Goal: Answer question/provide support: Share knowledge or assist other users

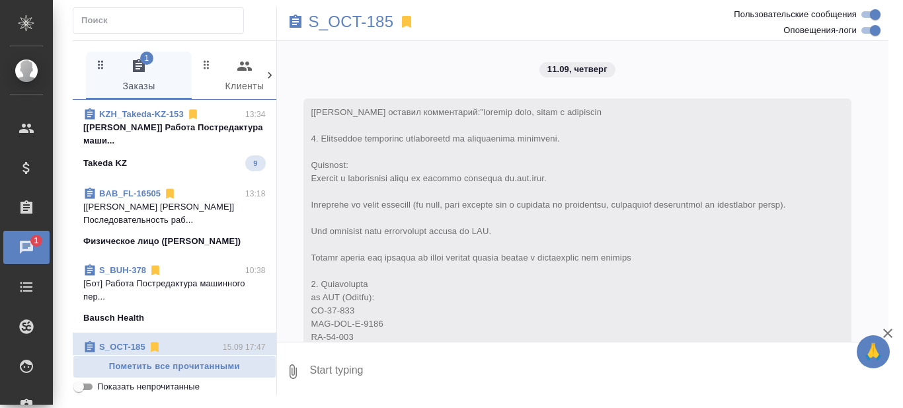
scroll to position [13200, 0]
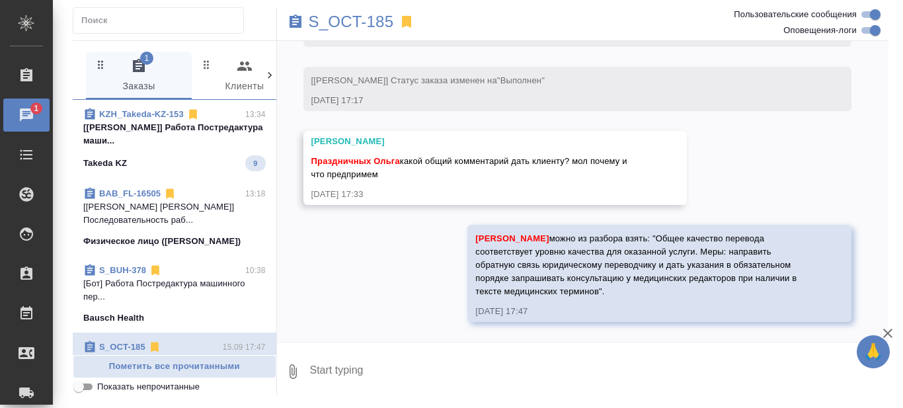
click at [190, 139] on p "[Валеев Динар] Работа Постредактура маши..." at bounding box center [174, 134] width 182 height 26
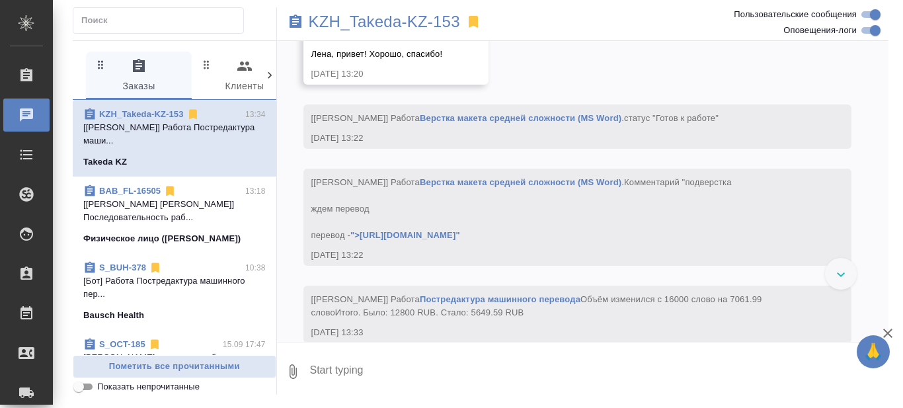
scroll to position [7401, 0]
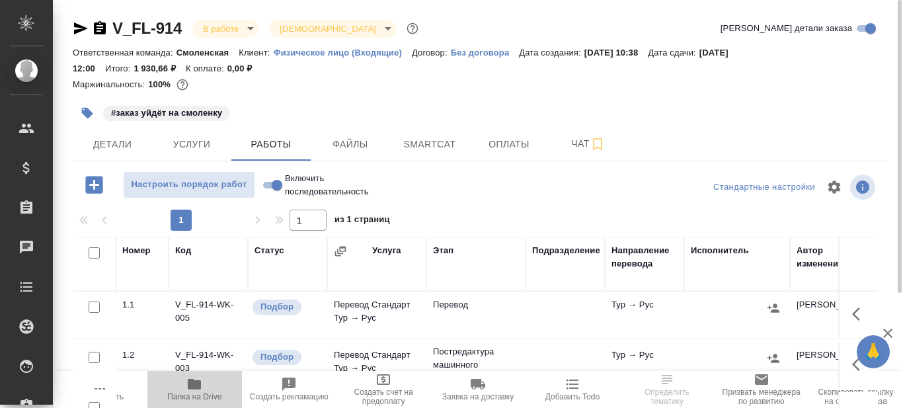
click at [198, 393] on span "Папка на Drive" at bounding box center [194, 396] width 54 height 9
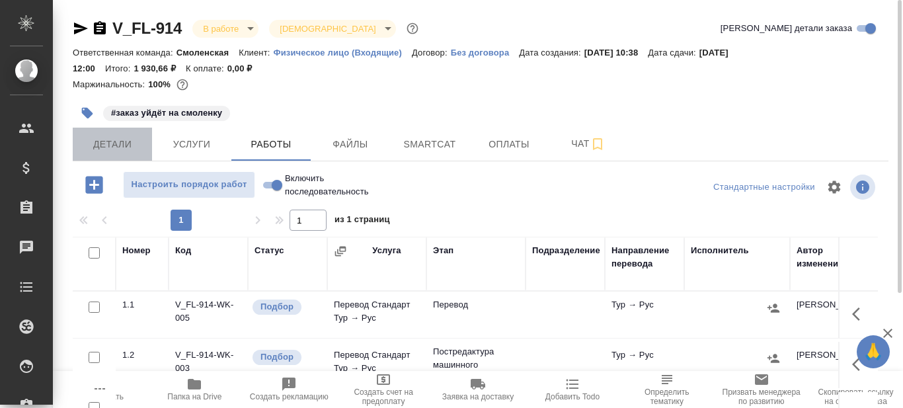
click at [115, 147] on span "Детали" at bounding box center [112, 144] width 63 height 17
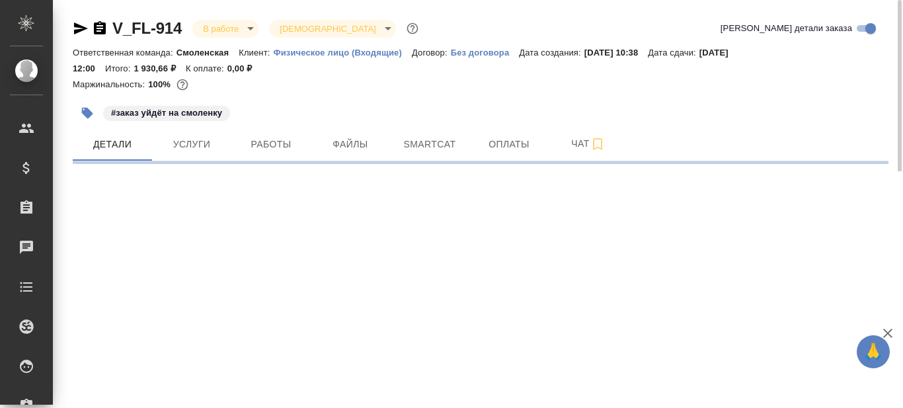
select select "RU"
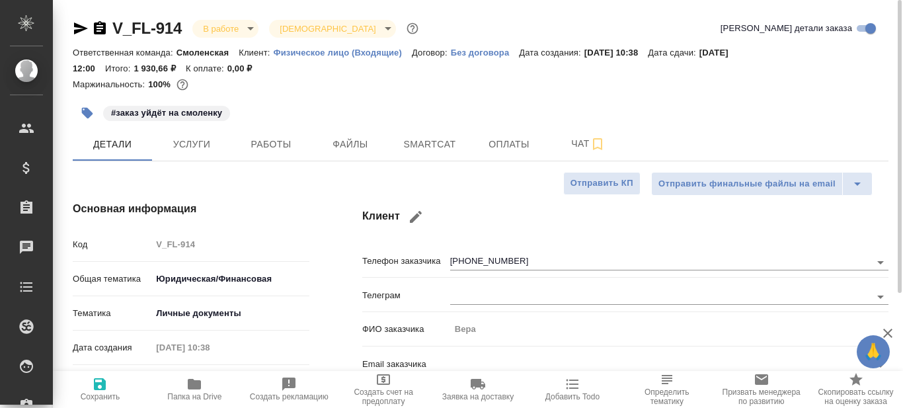
type textarea "x"
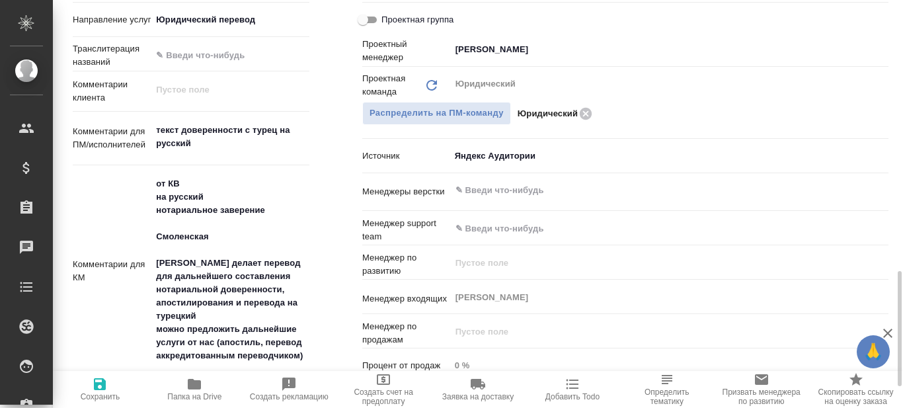
scroll to position [727, 0]
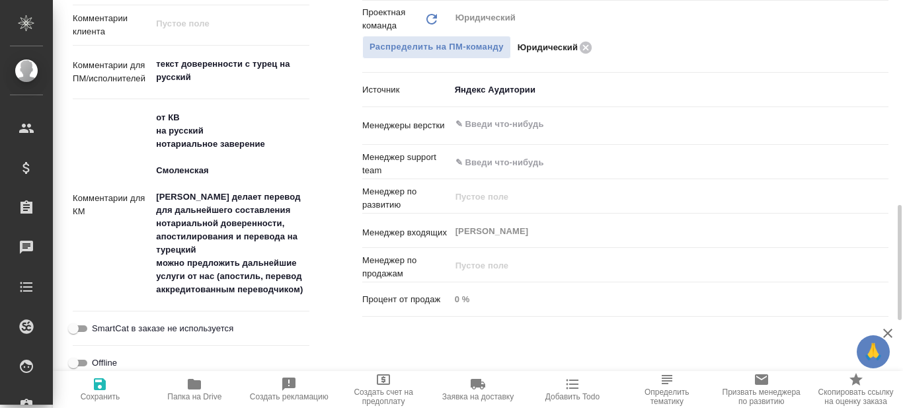
type textarea "x"
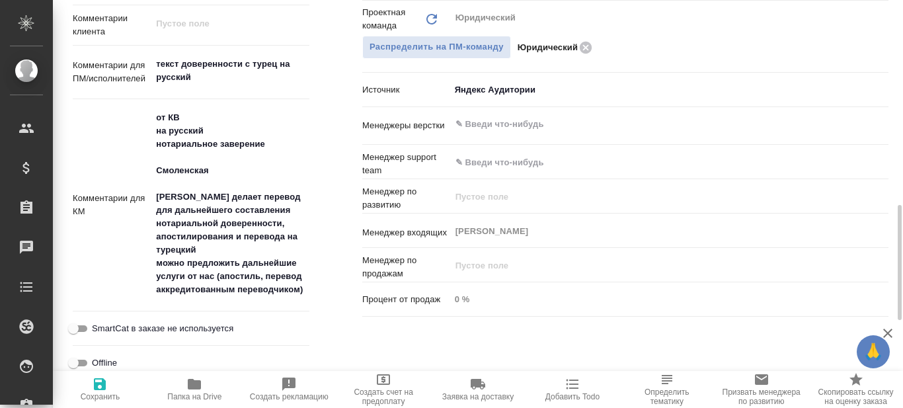
type textarea "x"
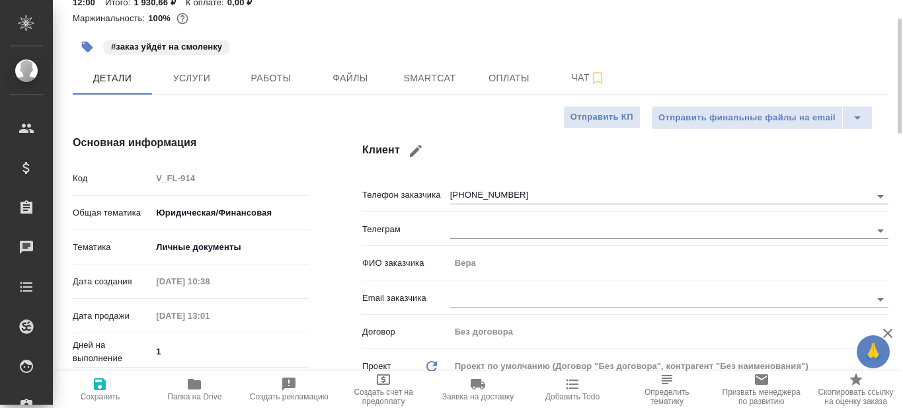
scroll to position [0, 0]
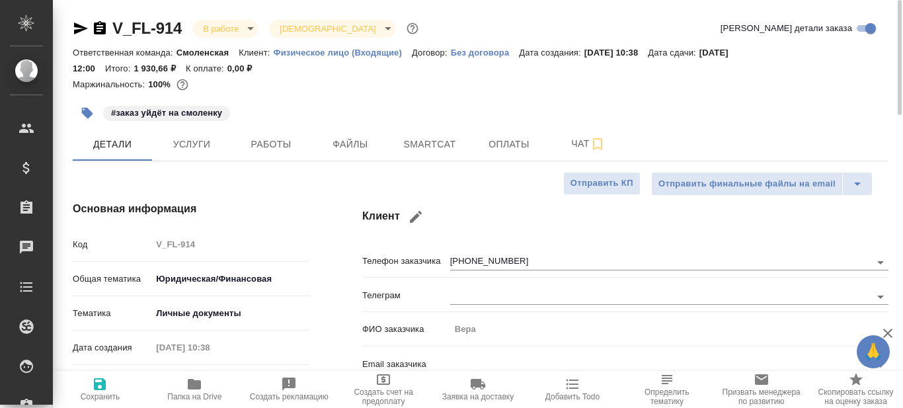
type textarea "x"
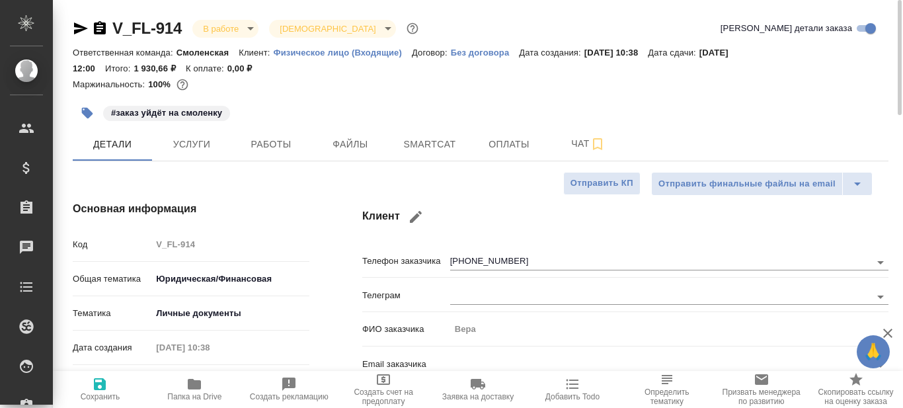
type textarea "x"
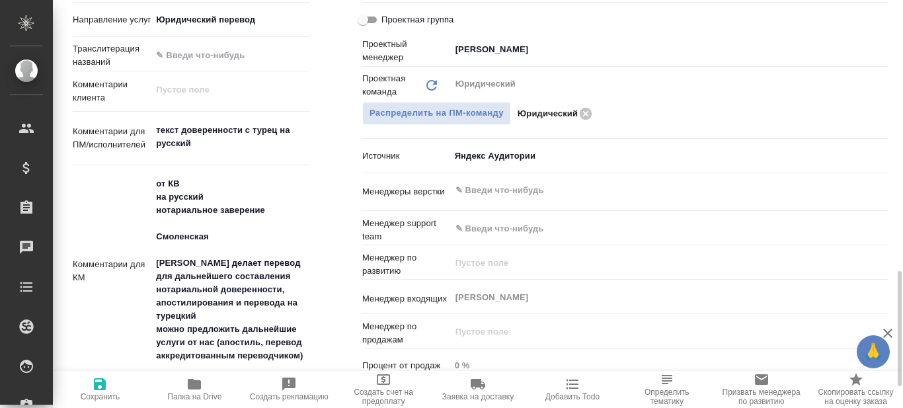
scroll to position [727, 0]
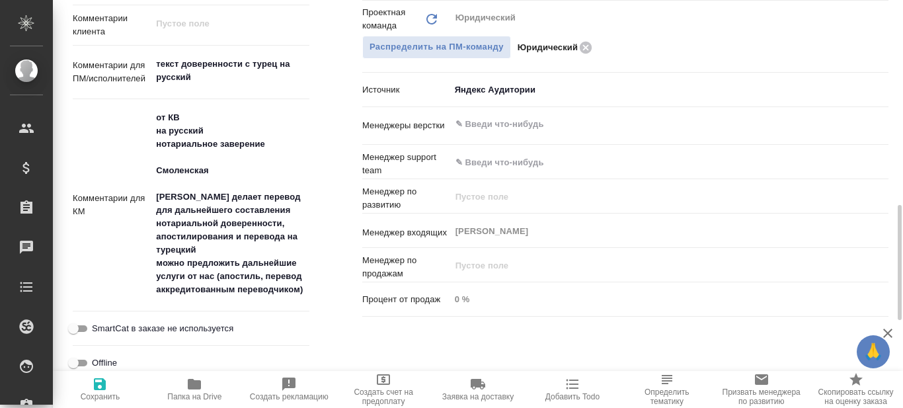
type textarea "x"
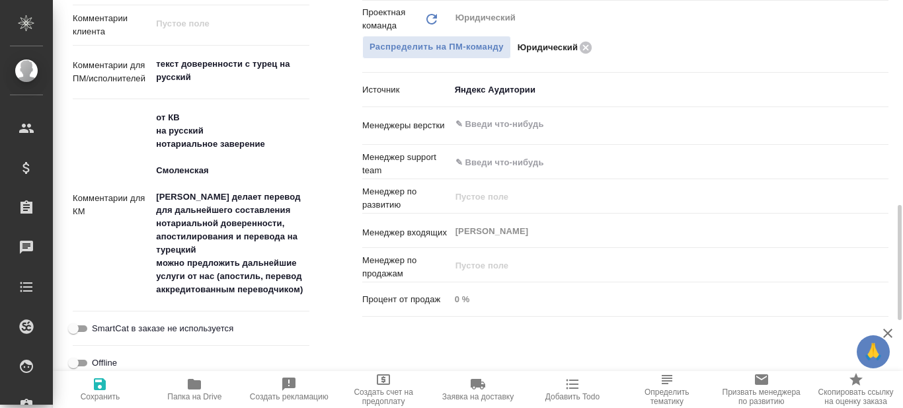
type textarea "x"
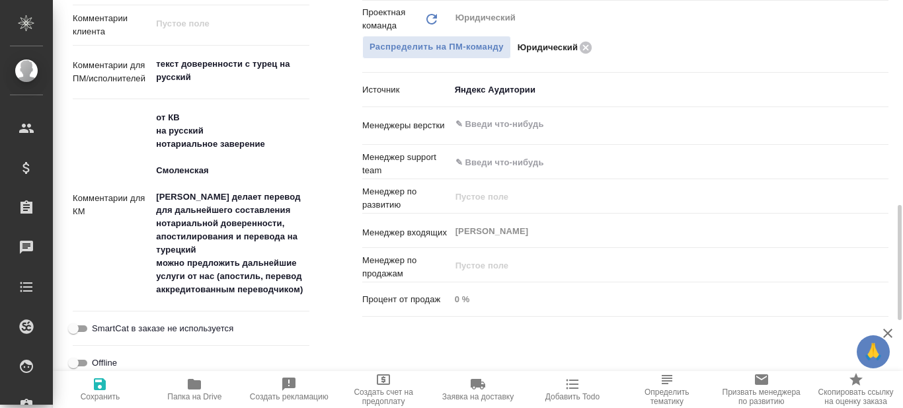
type textarea "x"
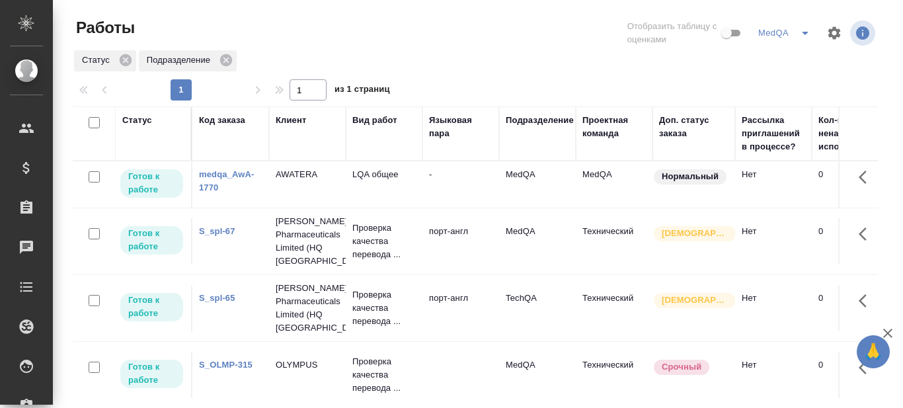
click at [209, 231] on link "S_spl-67" at bounding box center [217, 231] width 36 height 10
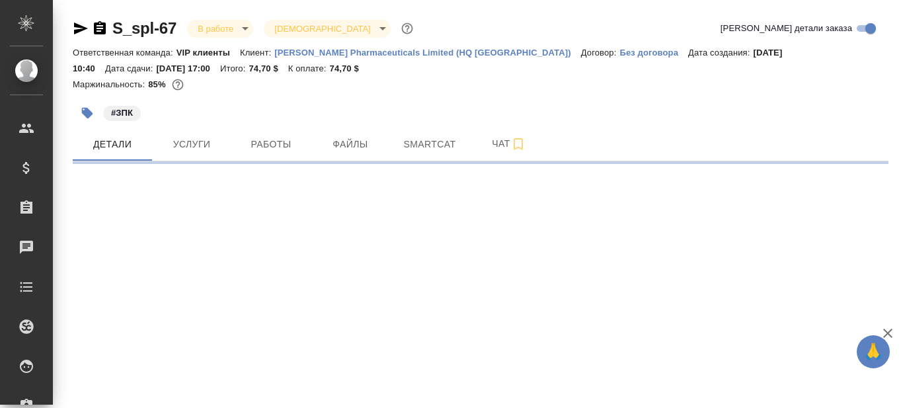
select select "RU"
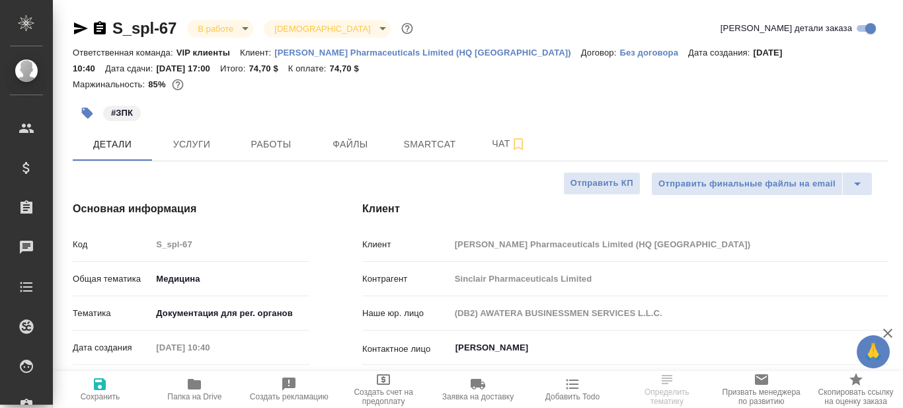
type textarea "x"
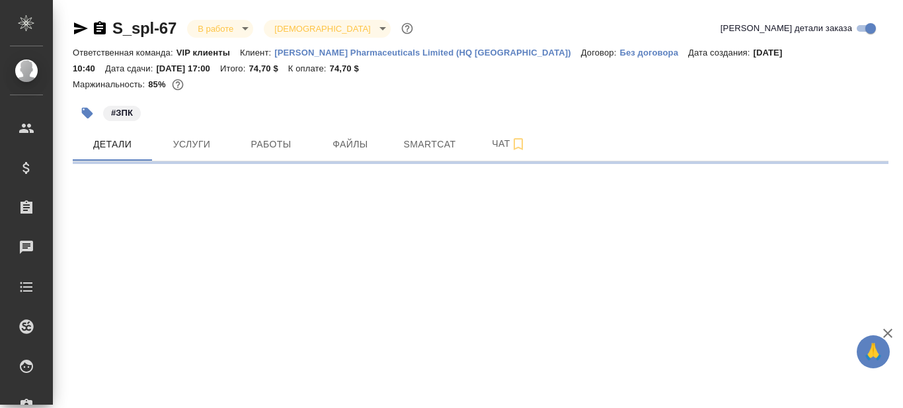
select select "RU"
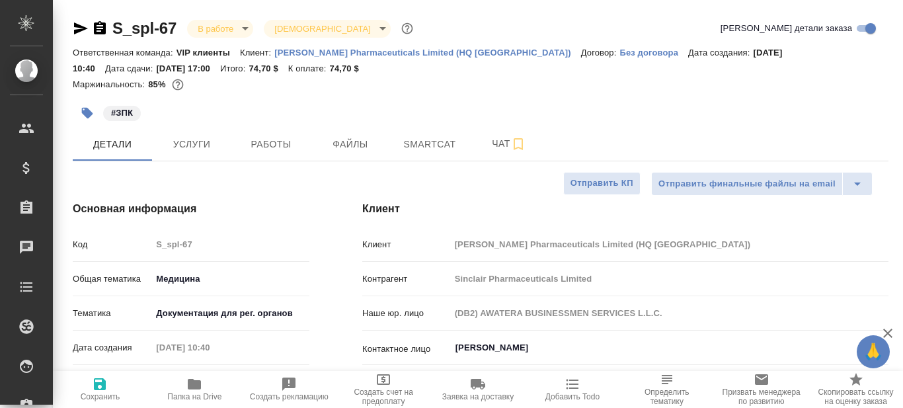
type textarea "x"
click at [192, 389] on icon "button" at bounding box center [194, 384] width 13 height 11
type textarea "x"
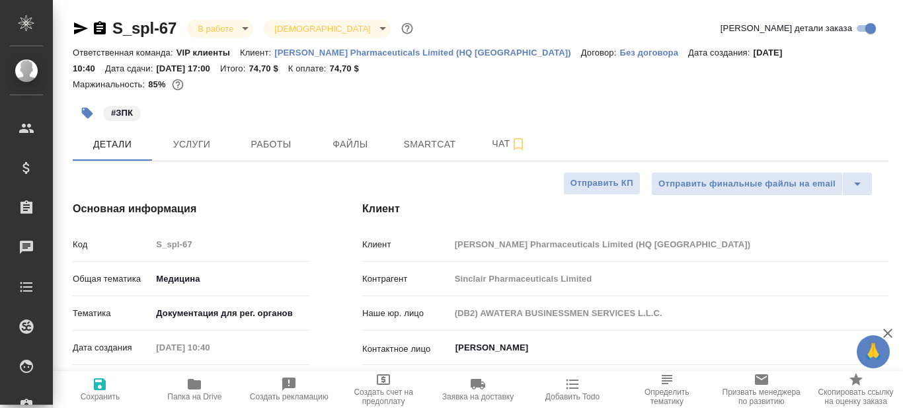
type textarea "x"
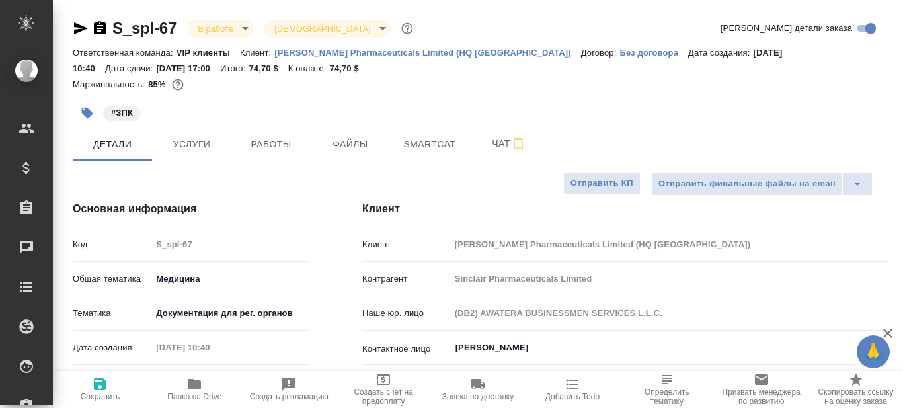
type textarea "x"
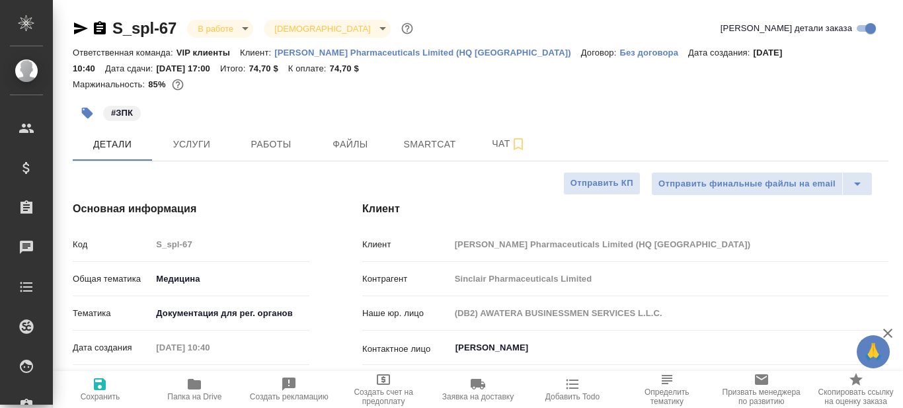
type textarea "x"
click at [432, 149] on span "Smartcat" at bounding box center [429, 144] width 63 height 17
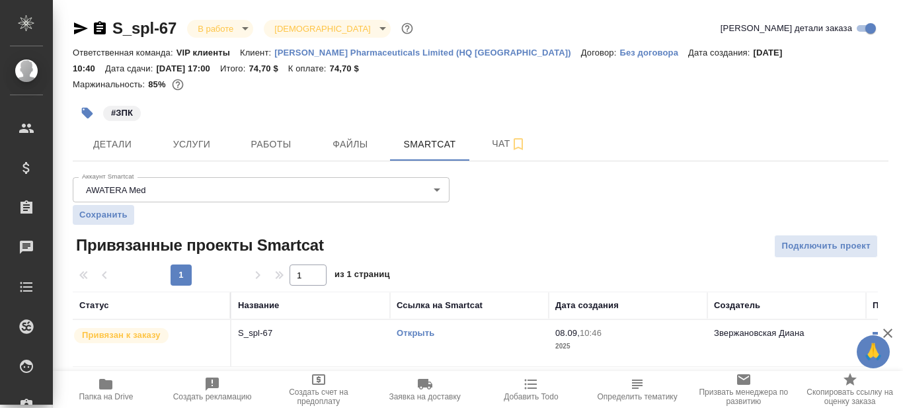
scroll to position [3, 0]
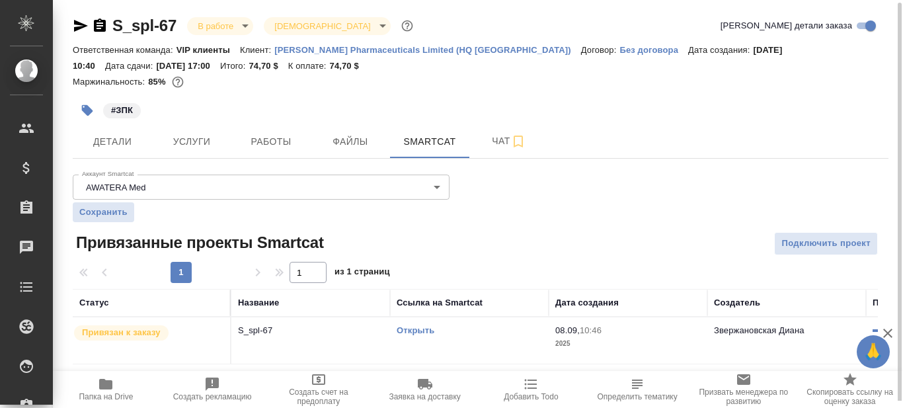
click at [425, 329] on link "Открыть" at bounding box center [416, 330] width 38 height 10
click at [120, 145] on span "Детали" at bounding box center [112, 142] width 63 height 17
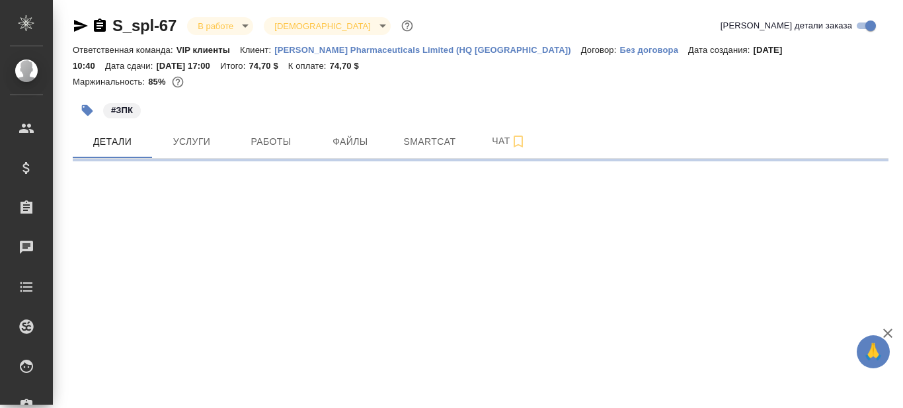
select select "RU"
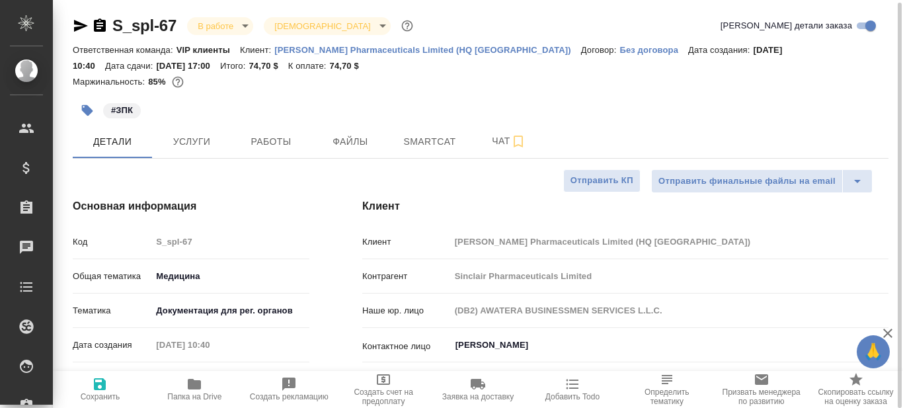
type textarea "x"
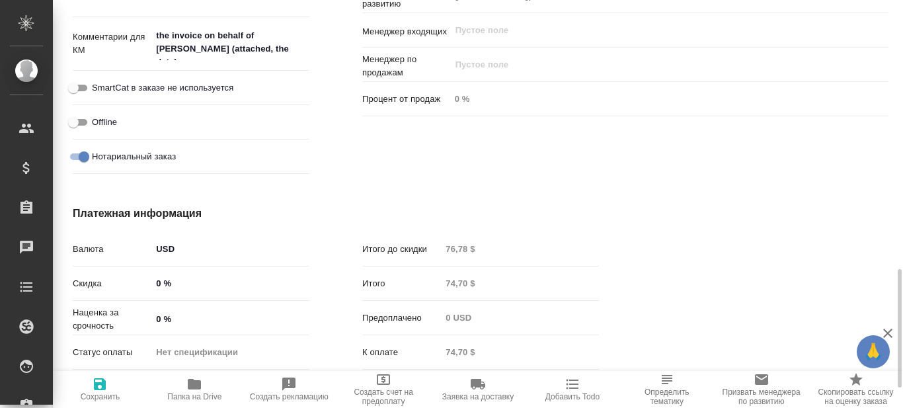
scroll to position [997, 0]
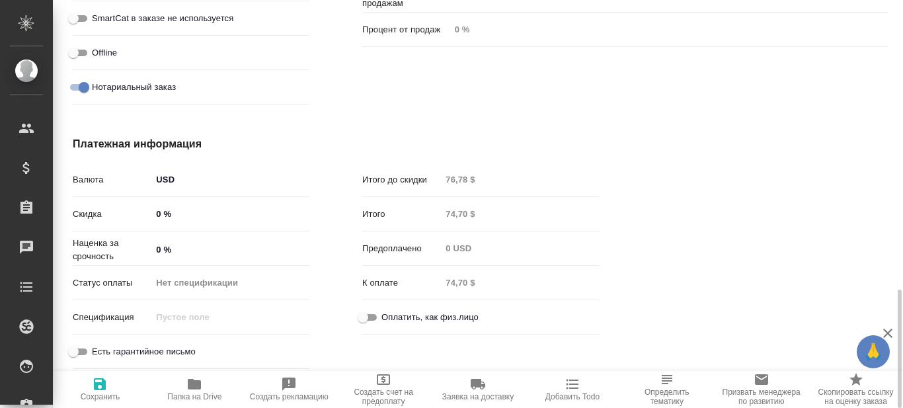
type textarea "x"
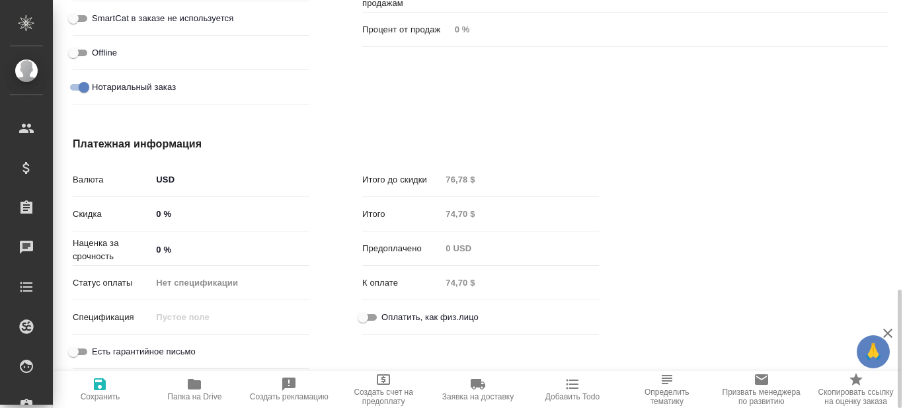
type textarea "x"
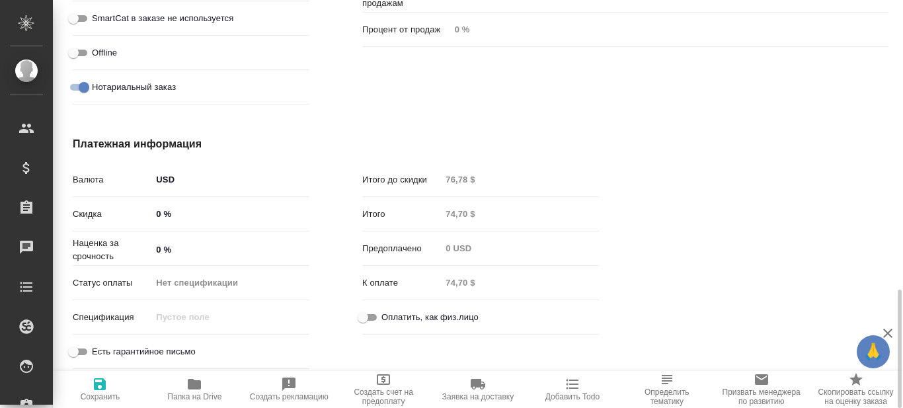
type textarea "x"
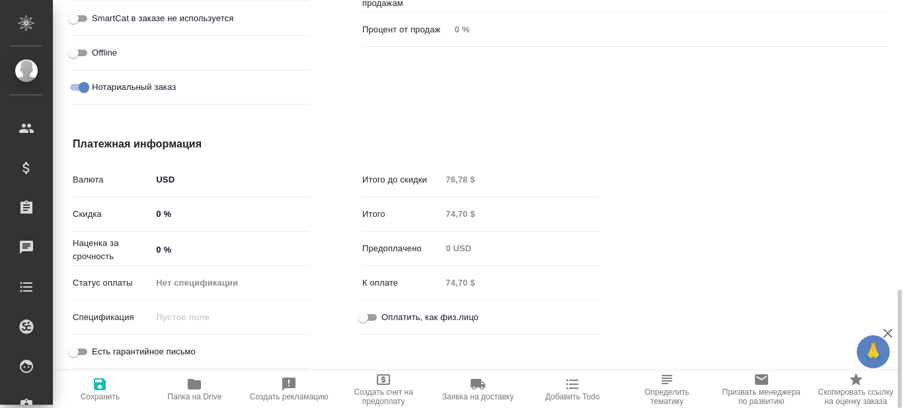
type textarea "x"
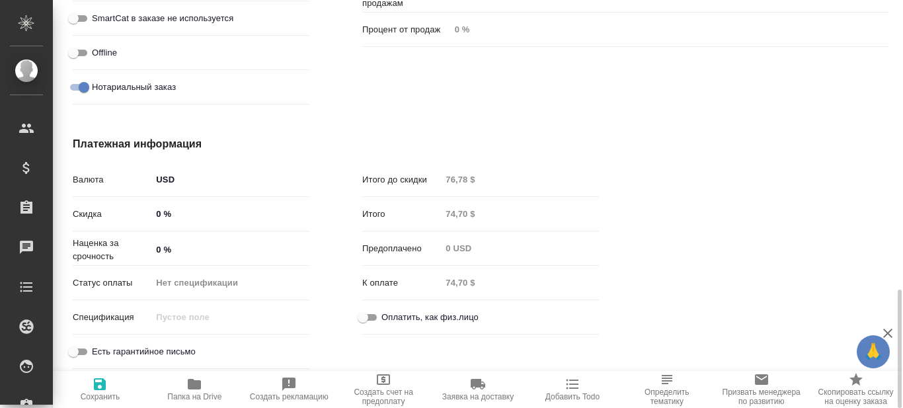
type textarea "x"
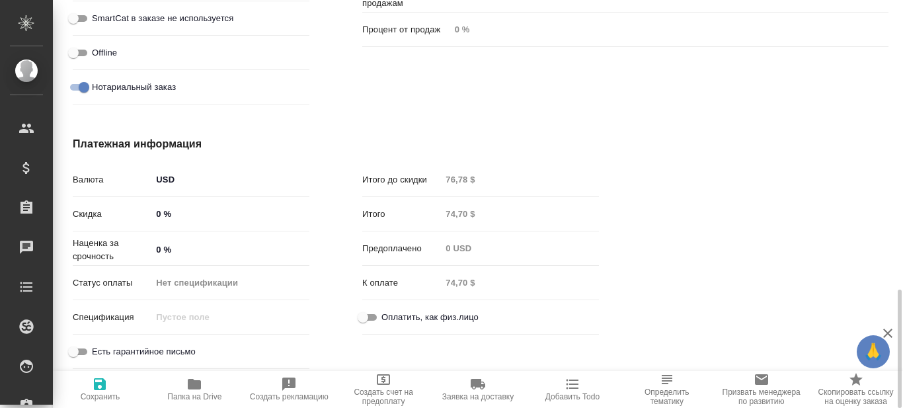
type textarea "x"
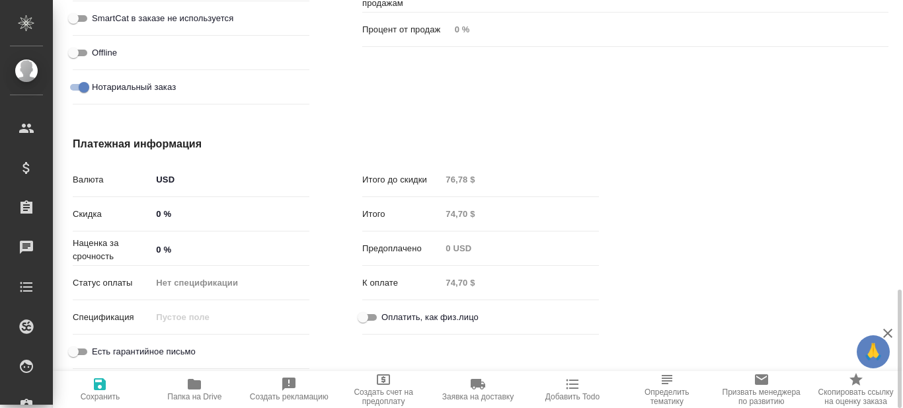
type textarea "x"
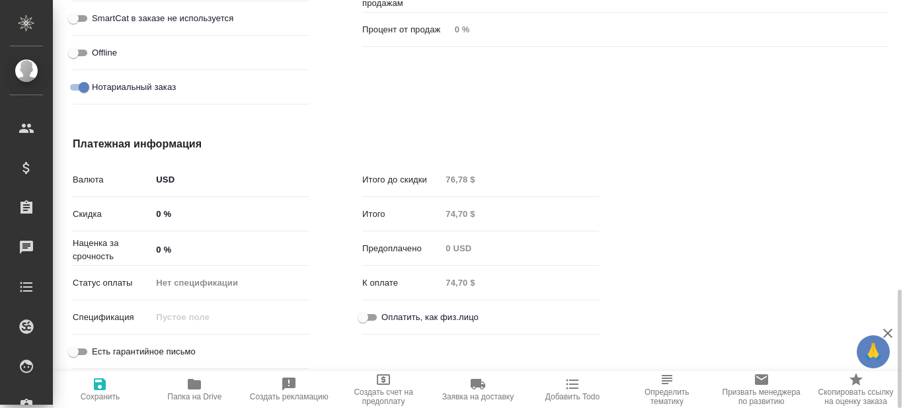
type textarea "x"
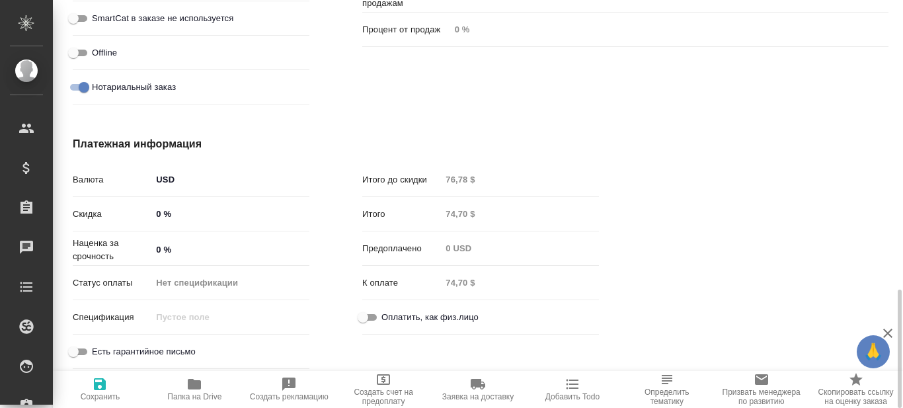
type textarea "x"
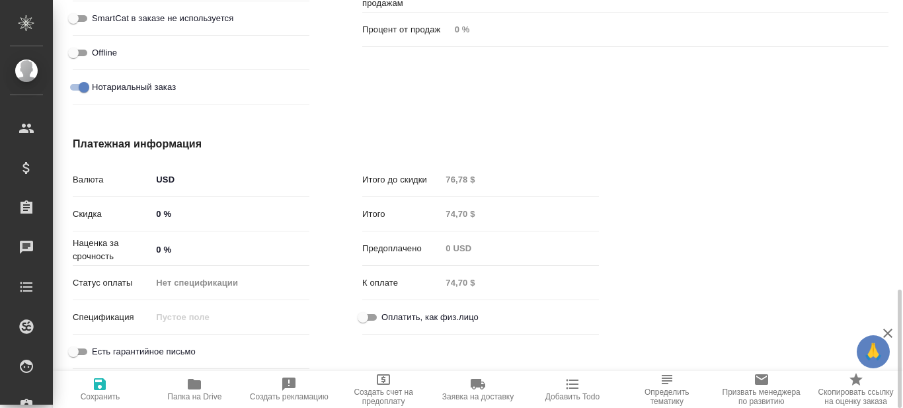
type textarea "x"
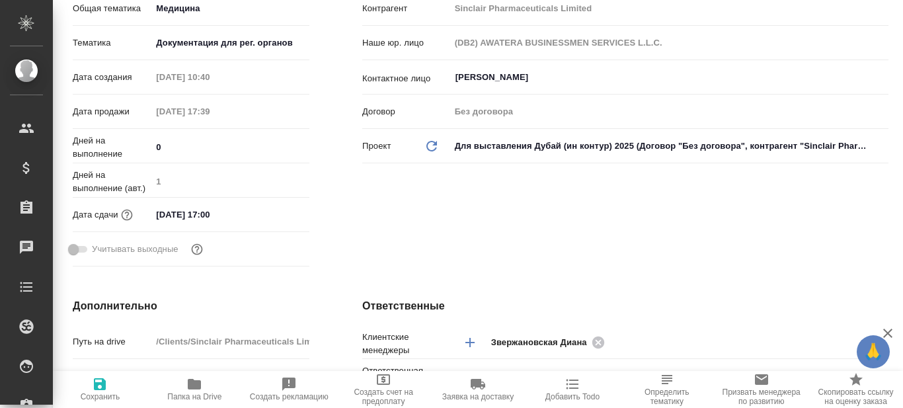
scroll to position [0, 0]
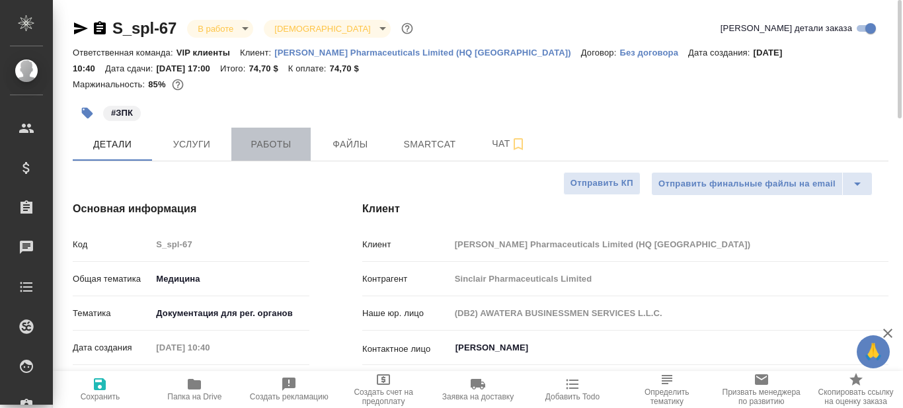
click at [284, 151] on span "Работы" at bounding box center [270, 144] width 63 height 17
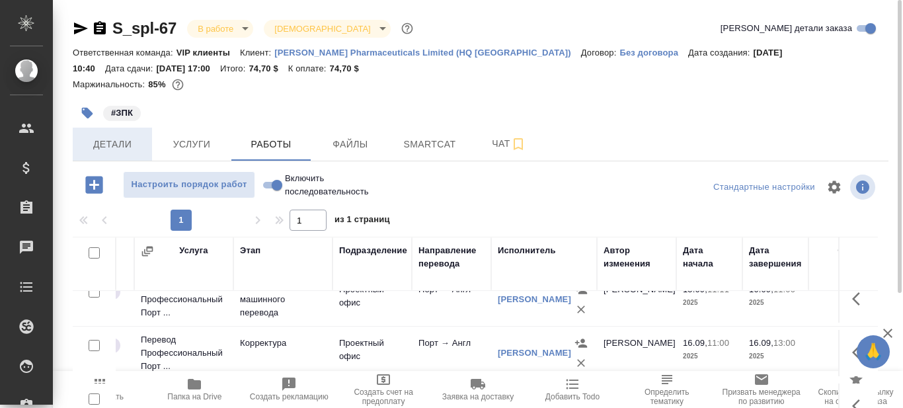
click at [122, 145] on span "Детали" at bounding box center [112, 144] width 63 height 17
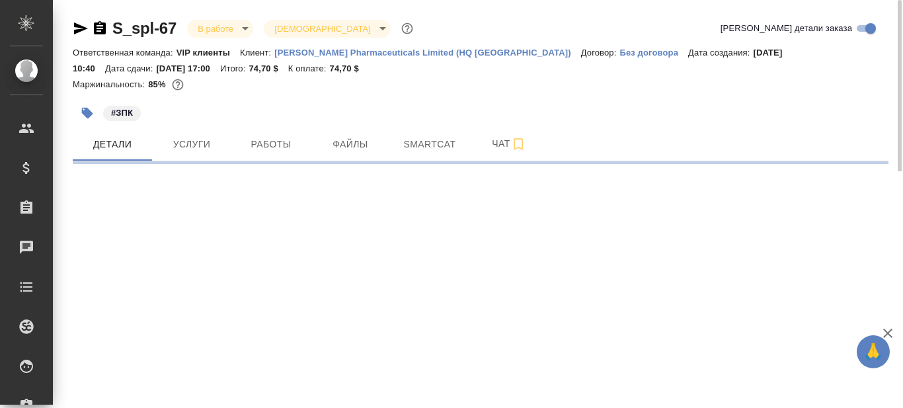
select select "RU"
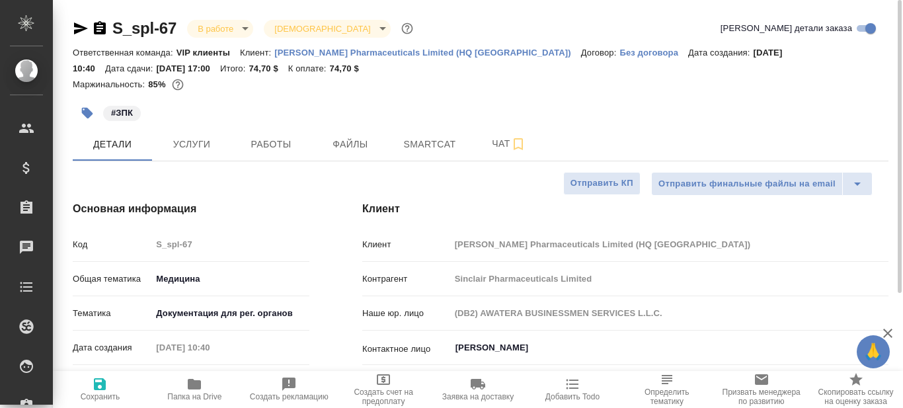
type textarea "x"
type input "Белякова Юлия"
type input "Переверзева Анна a.pereverzeva"
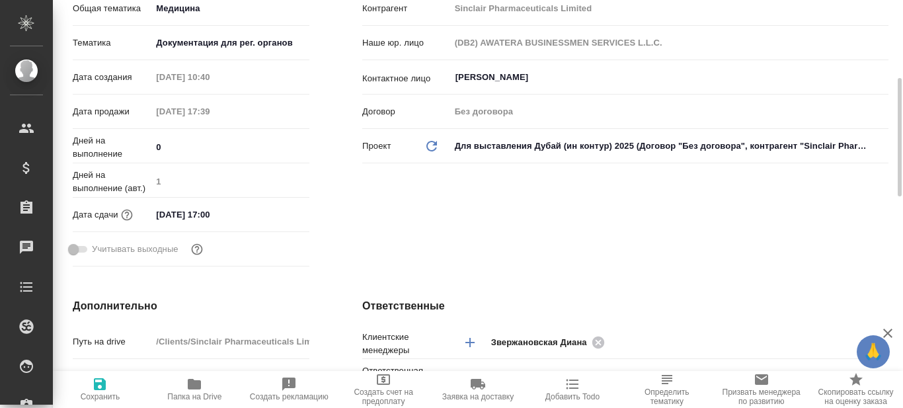
scroll to position [138, 0]
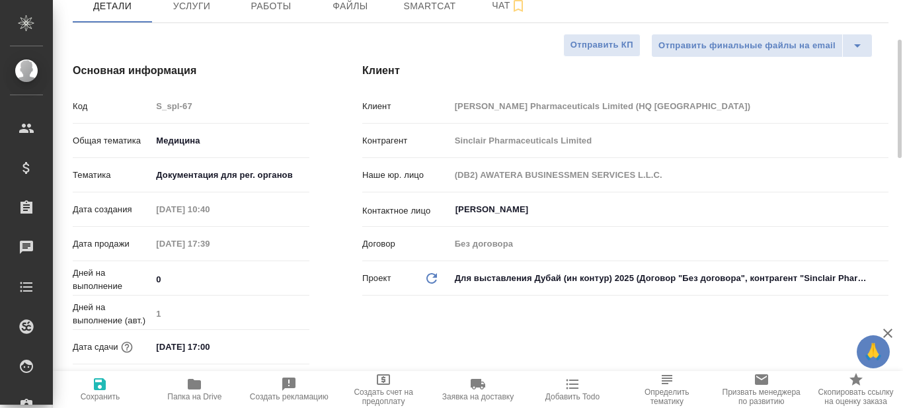
type textarea "x"
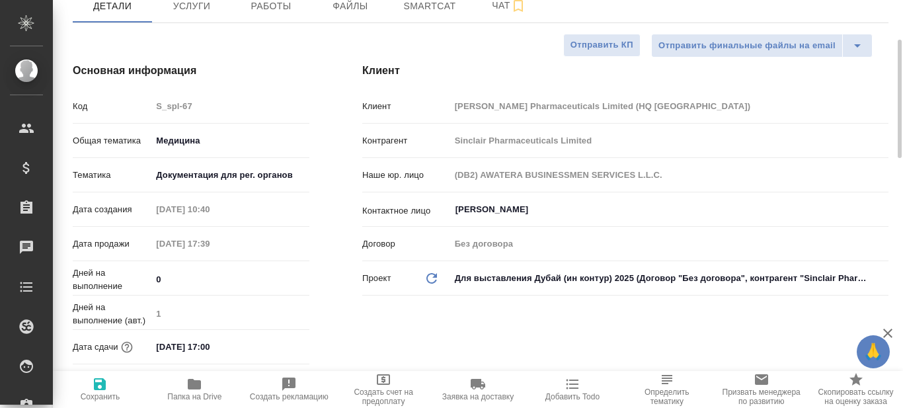
type textarea "x"
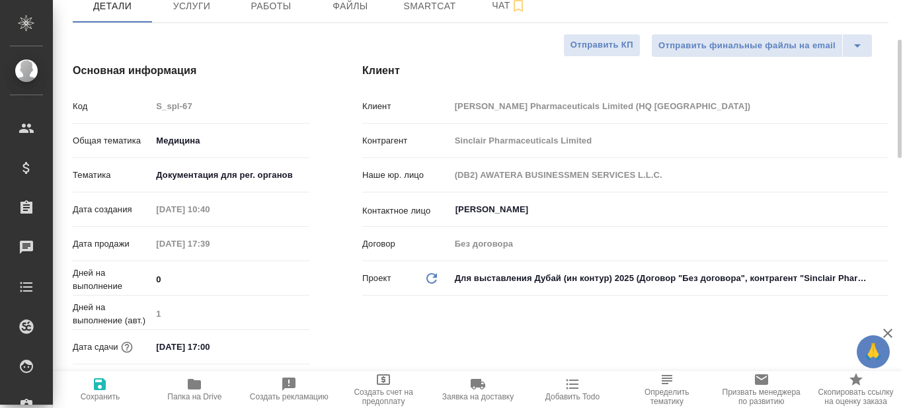
type textarea "x"
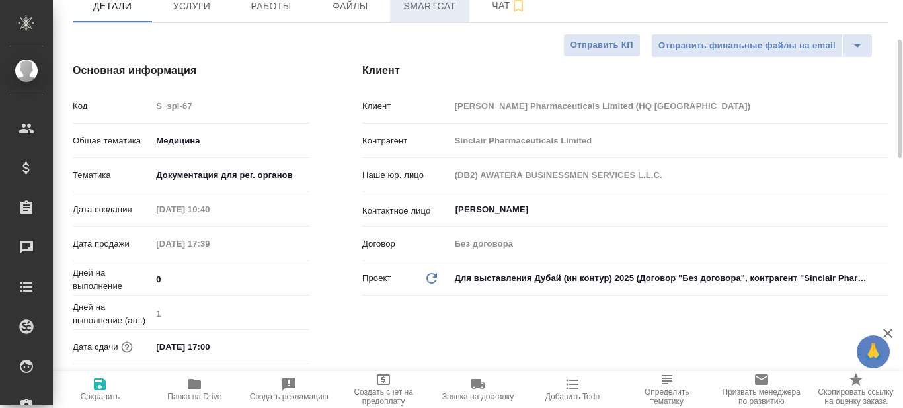
type textarea "x"
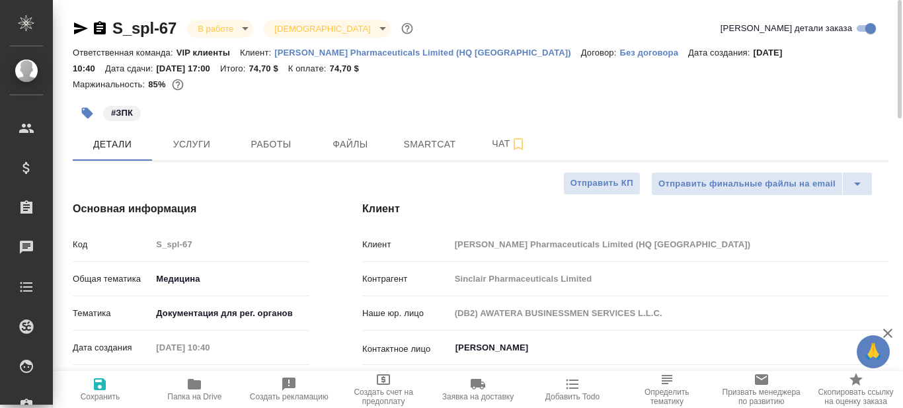
click at [198, 390] on icon "button" at bounding box center [194, 384] width 16 height 16
type textarea "x"
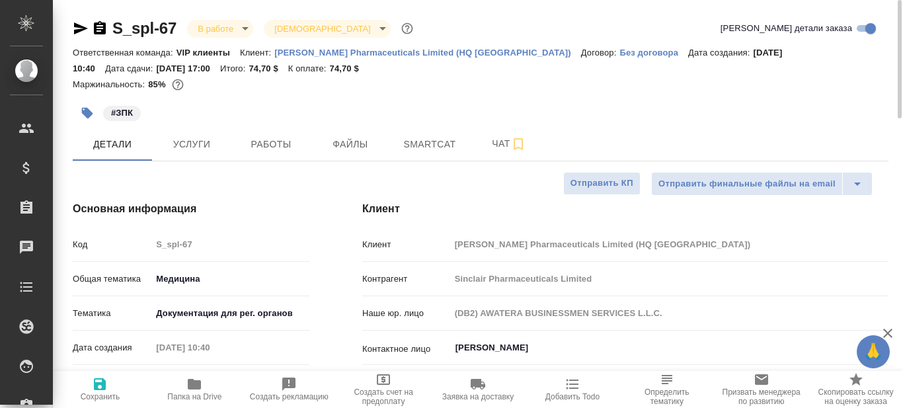
type textarea "x"
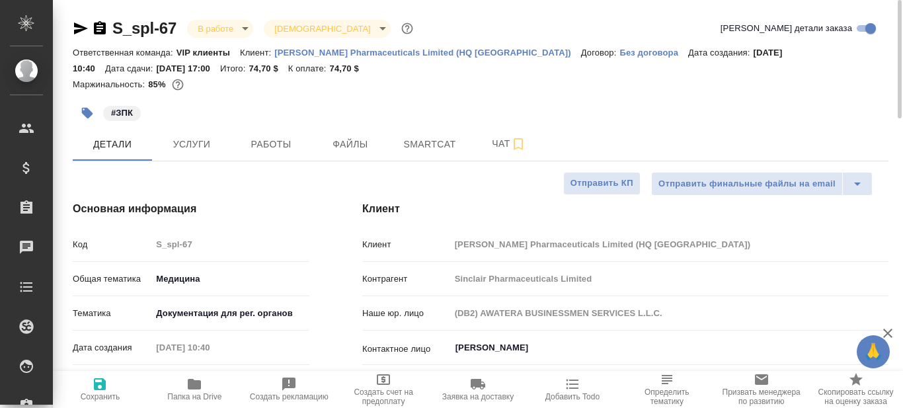
type textarea "x"
click at [496, 142] on span "Чат" at bounding box center [508, 144] width 63 height 17
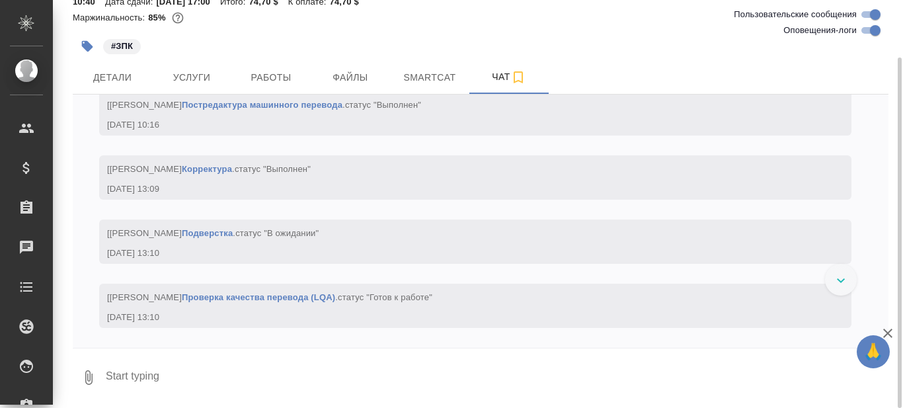
scroll to position [6279, 0]
click at [227, 371] on textarea at bounding box center [496, 377] width 784 height 45
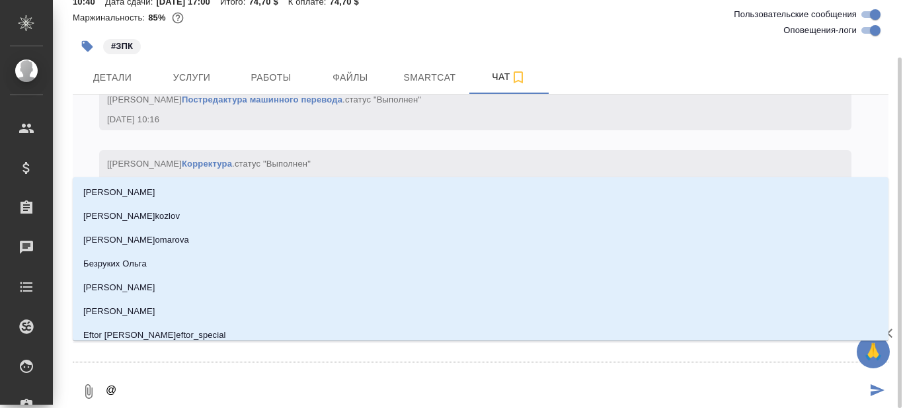
type textarea "@Б"
type input "Б"
type textarea "@Бе"
type input "Бе"
type textarea "@Беля"
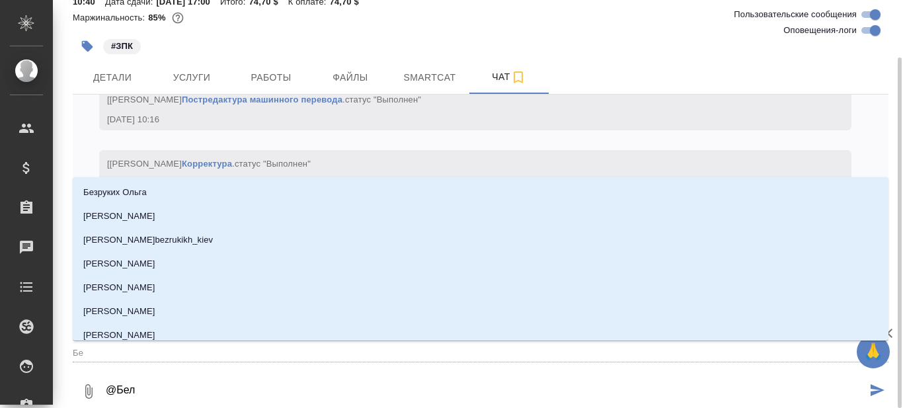
type input "Беля"
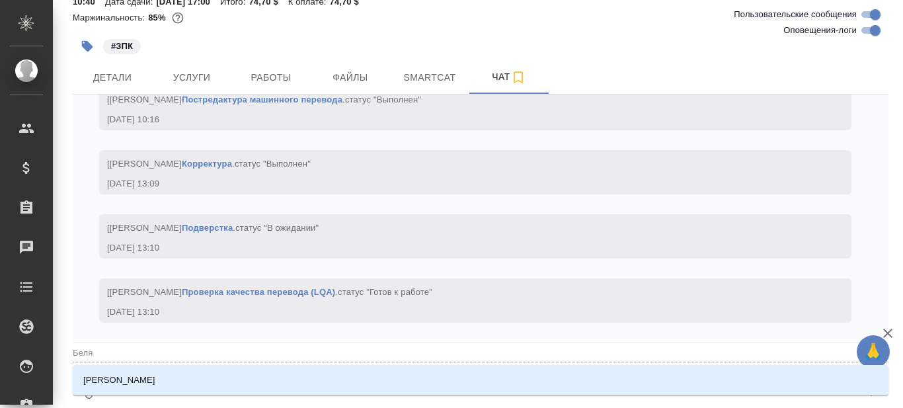
click at [219, 375] on li "Белякова Юлия" at bounding box center [481, 380] width 816 height 24
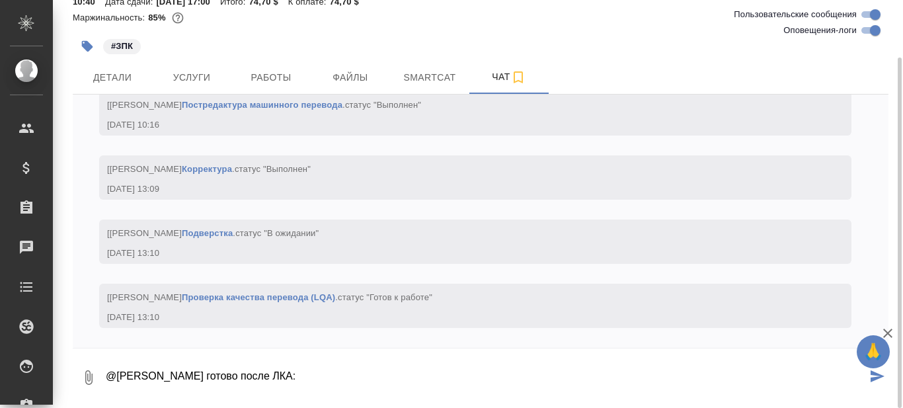
paste textarea "https://drive.awatera.com/s/qrWjCAxLcDReq5y"
type textarea "@Белякова Юлия готово после ЛКА: https://drive.awatera.com/s/qrWjCAxLcDReq5y"
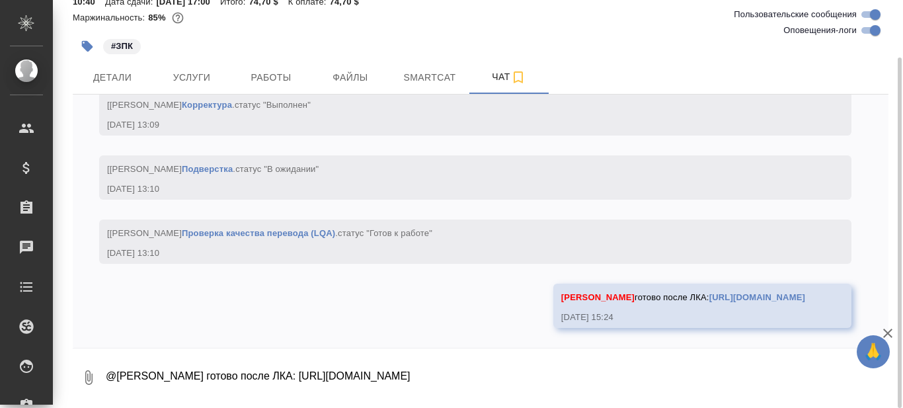
scroll to position [6343, 0]
click at [518, 76] on icon "button" at bounding box center [518, 77] width 16 height 16
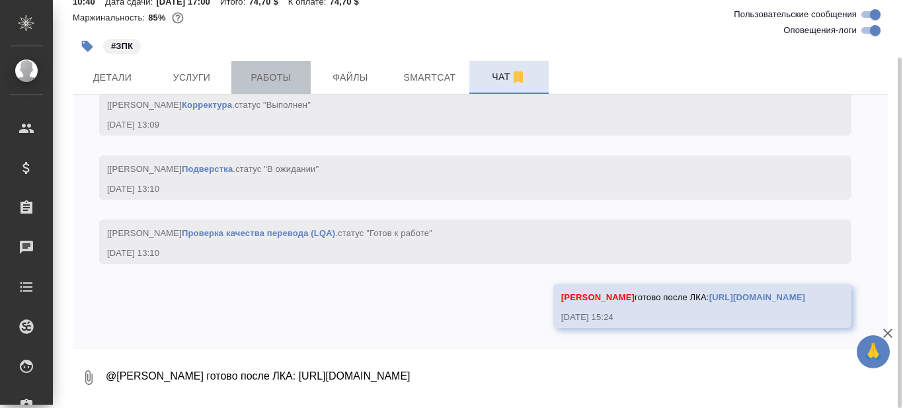
click at [271, 76] on span "Работы" at bounding box center [270, 77] width 63 height 17
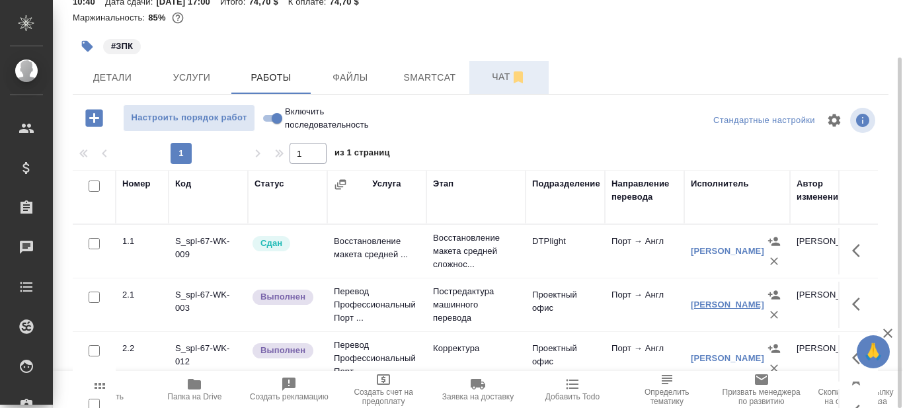
click at [707, 299] on link "Иванов Вячеслав" at bounding box center [727, 304] width 73 height 10
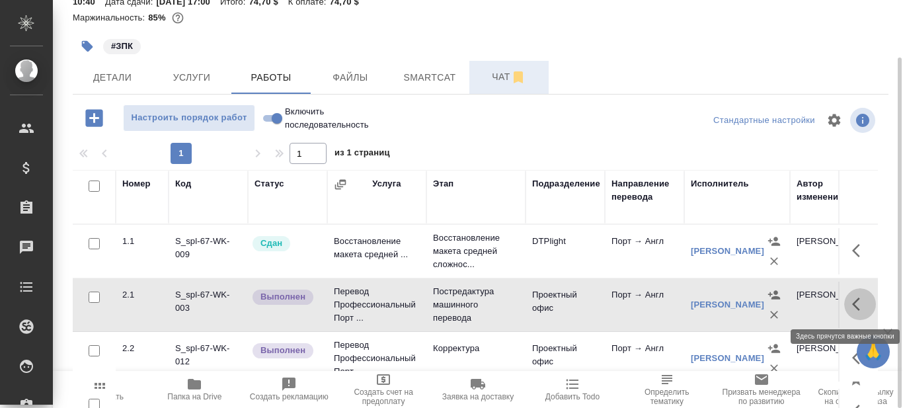
click at [852, 301] on icon "button" at bounding box center [860, 304] width 16 height 16
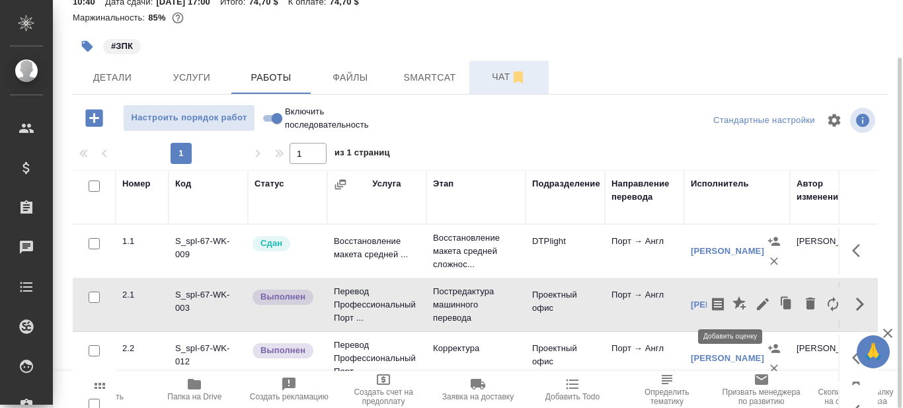
click at [732, 297] on icon "button" at bounding box center [740, 304] width 16 height 16
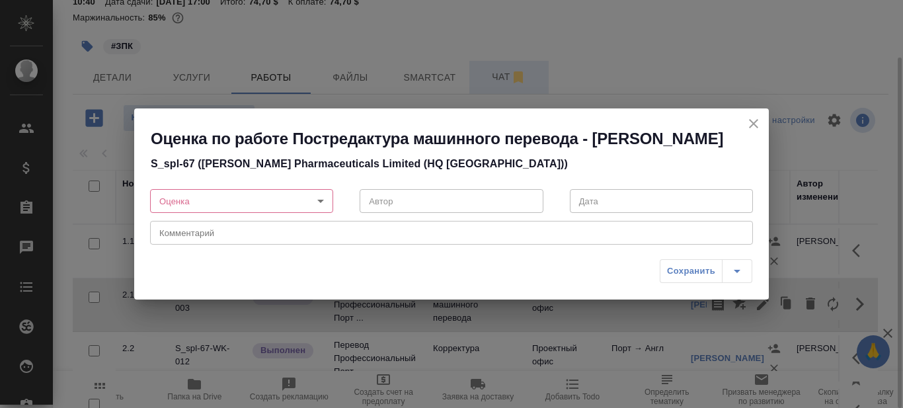
click at [311, 208] on body "🙏 .cls-1 fill:#fff; AWATERA Prazdnichnykh Olga Клиенты Спецификации Заказы 0 Ча…" at bounding box center [451, 204] width 903 height 408
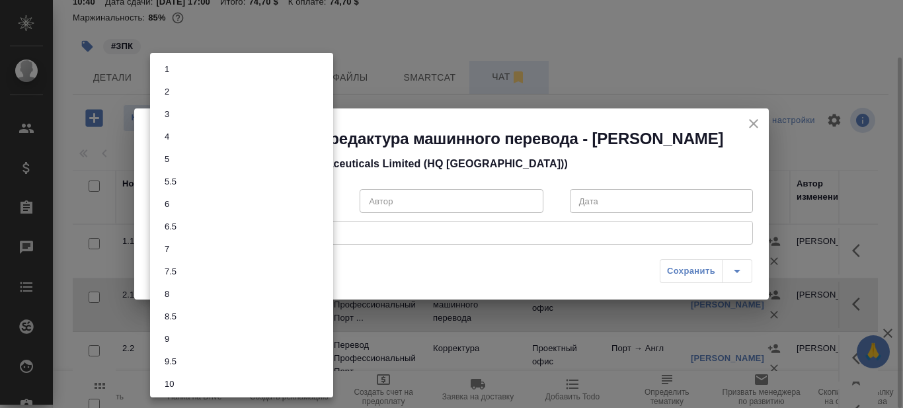
click at [174, 292] on li "8" at bounding box center [241, 294] width 183 height 22
type input "8"
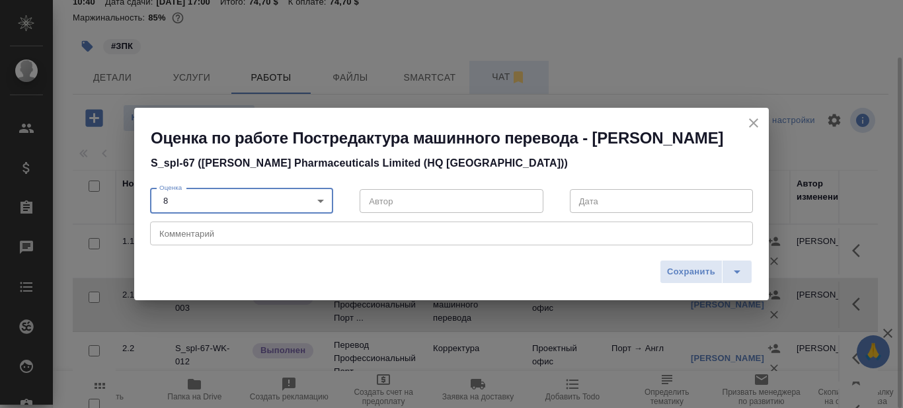
click at [209, 237] on textarea at bounding box center [451, 234] width 584 height 10
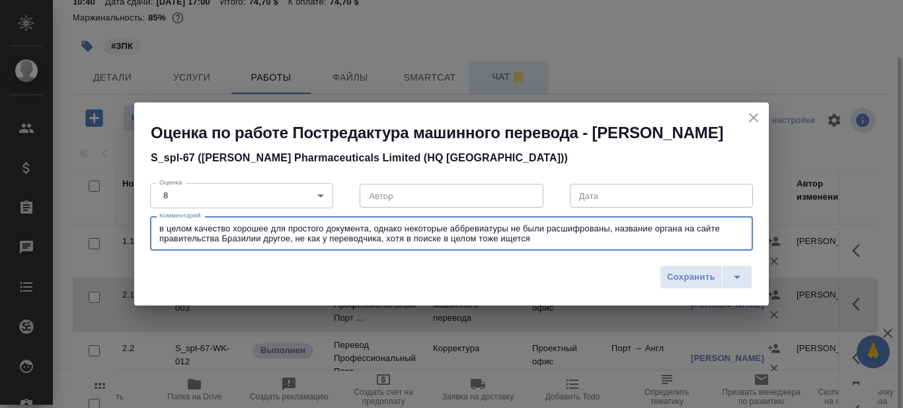
click at [287, 229] on textarea "в целом качество хорошее для простого документа, однако некоторые аббревиатуры …" at bounding box center [451, 233] width 584 height 20
click at [553, 233] on textarea "в целом качество хорошее для такого простого документа, однако некоторые аббрев…" at bounding box center [451, 233] width 584 height 20
type textarea "в целом качество хорошее для такого простого документа, однако некоторые аббрев…"
click at [683, 278] on span "Сохранить" at bounding box center [691, 277] width 48 height 15
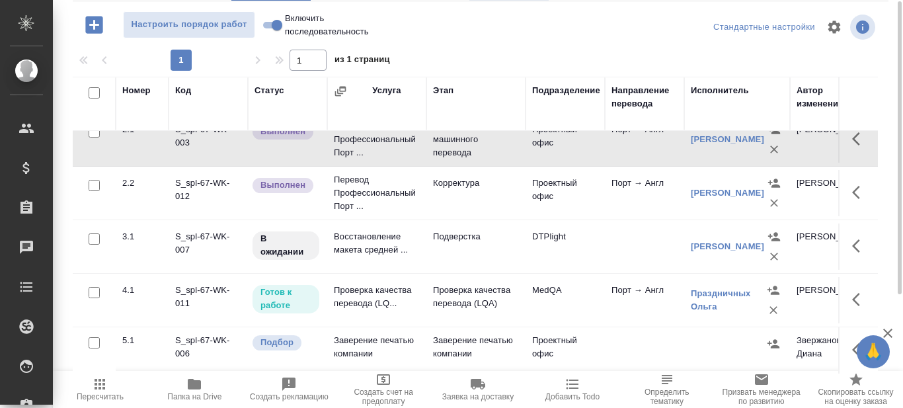
scroll to position [94, 0]
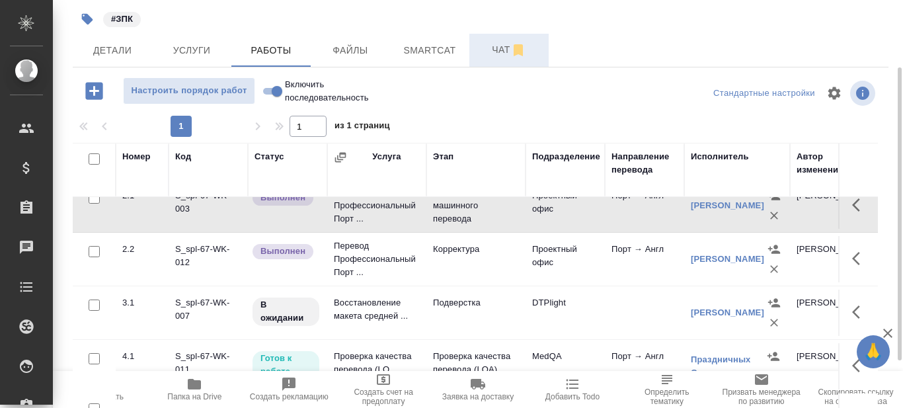
click at [365, 347] on td "Проверка качества перевода (LQ..." at bounding box center [376, 366] width 99 height 46
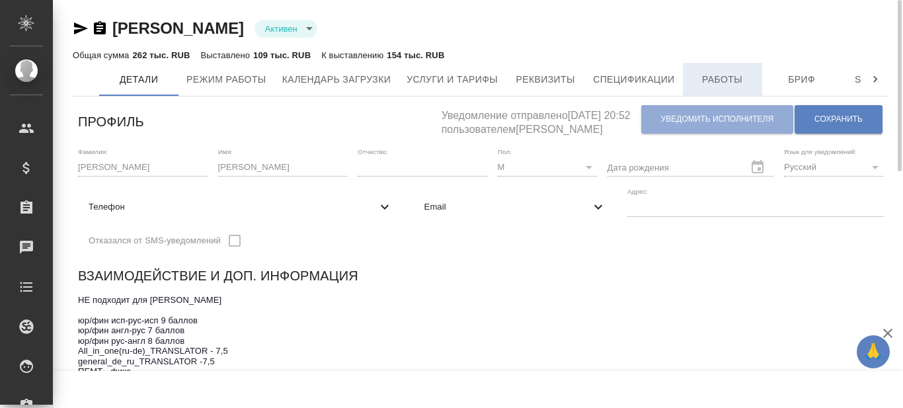
click at [732, 78] on span "Работы" at bounding box center [722, 79] width 63 height 17
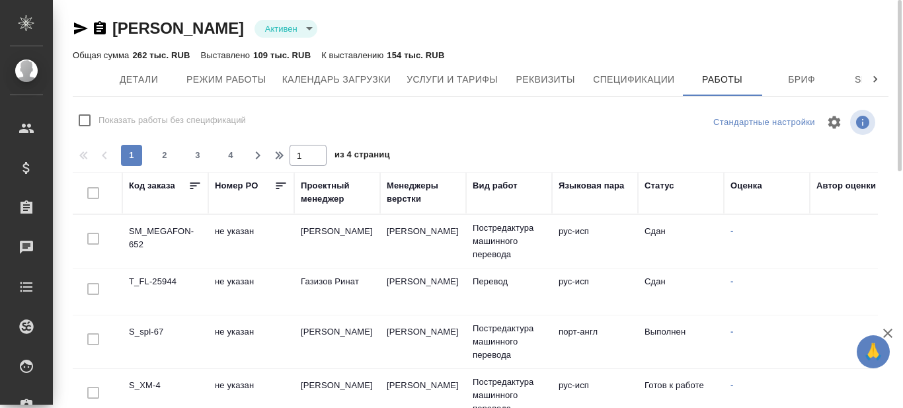
checkbox input "false"
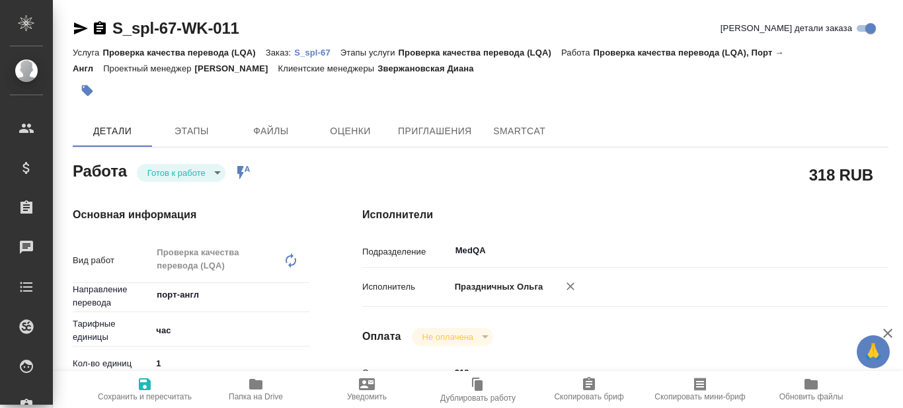
type textarea "x"
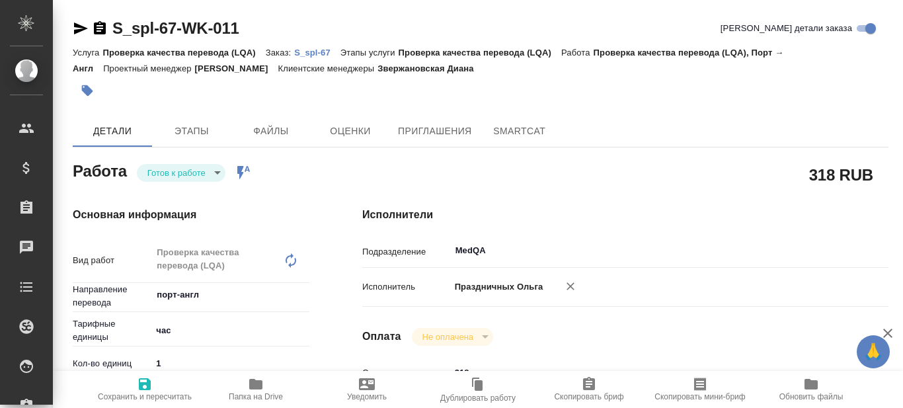
type textarea "x"
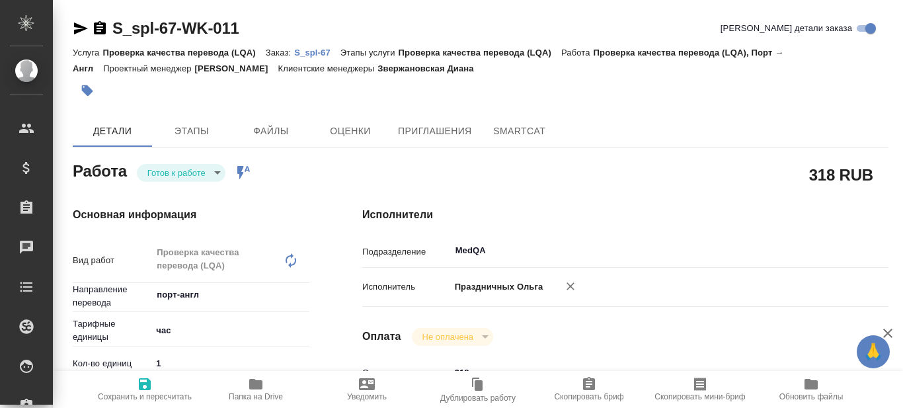
type textarea "x"
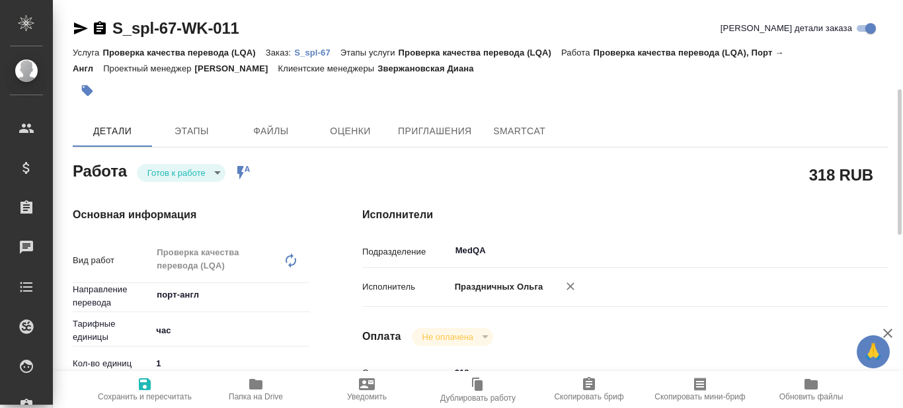
scroll to position [66, 0]
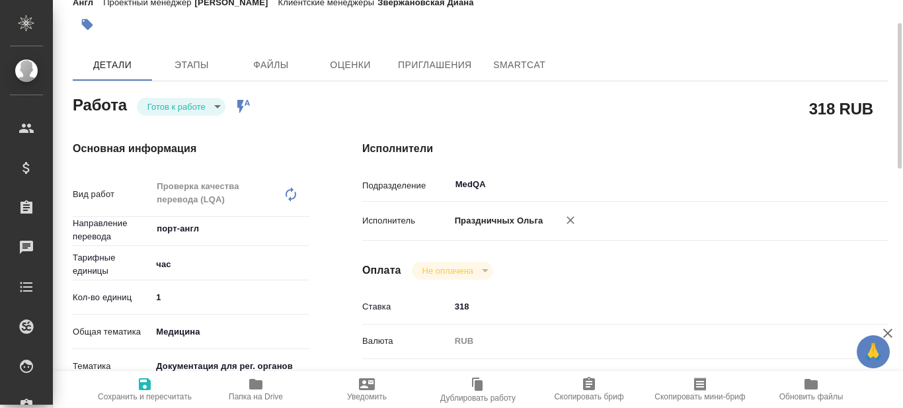
type textarea "x"
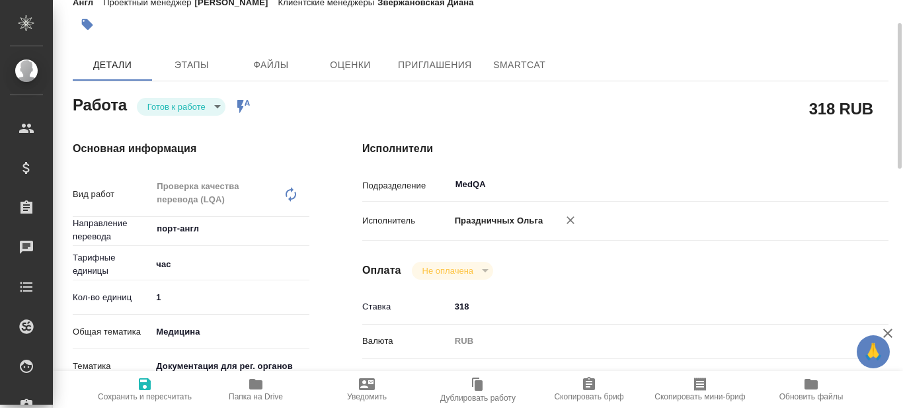
type textarea "x"
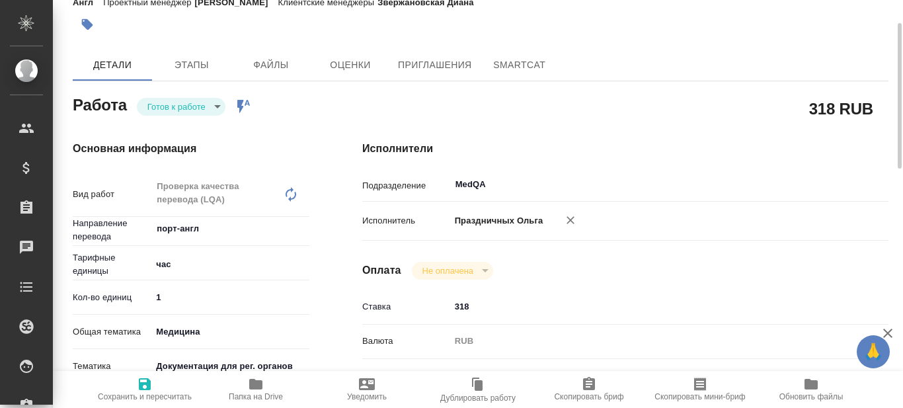
click at [216, 103] on body "🙏 .cls-1 fill:#fff; AWATERA Prazdnichnykh Olga Клиенты Спецификации Заказы 0 Ча…" at bounding box center [451, 204] width 903 height 408
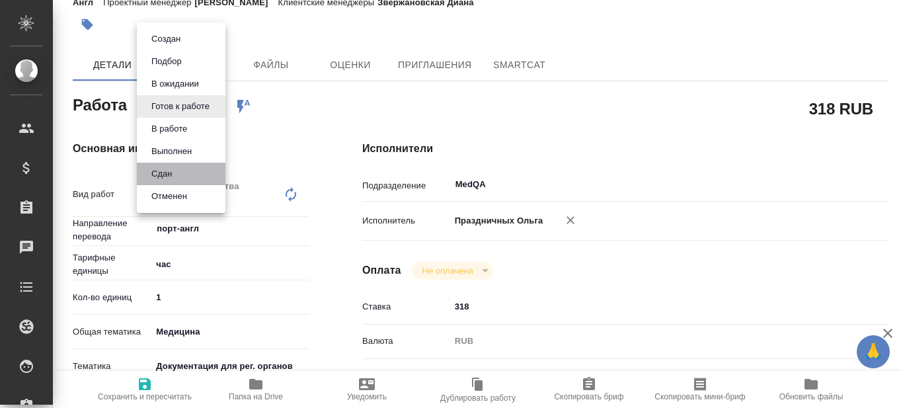
click at [176, 175] on li "Сдан" at bounding box center [181, 174] width 89 height 22
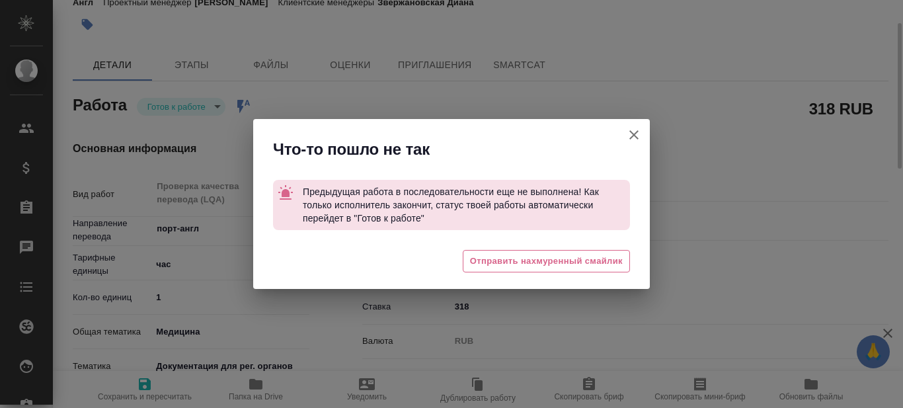
type textarea "x"
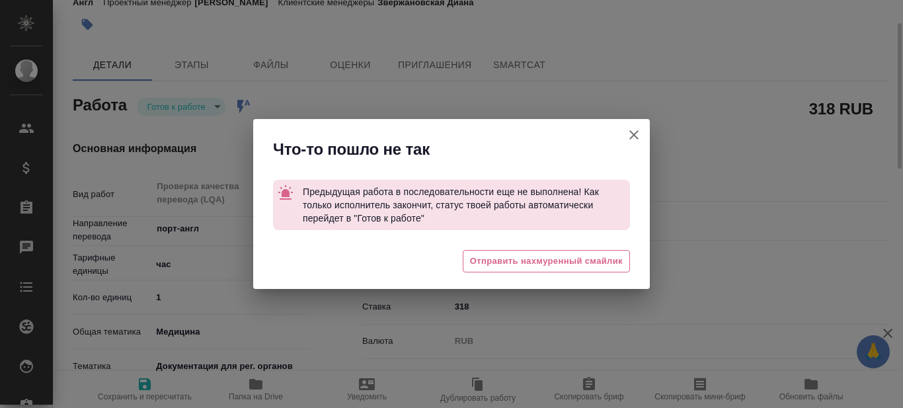
type textarea "x"
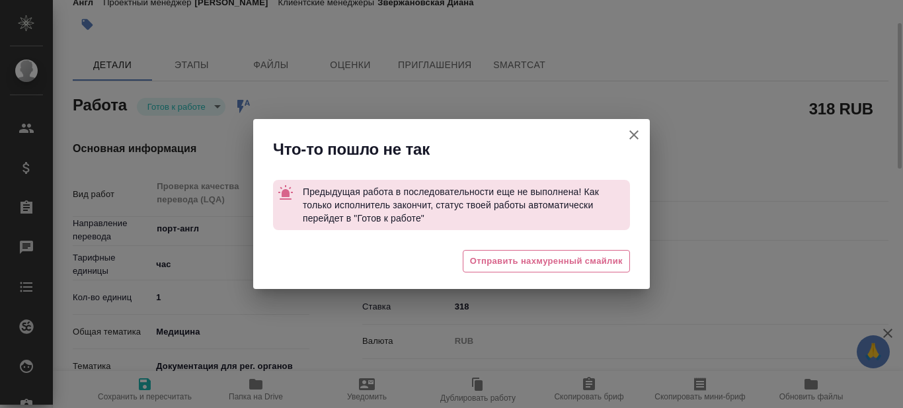
type textarea "x"
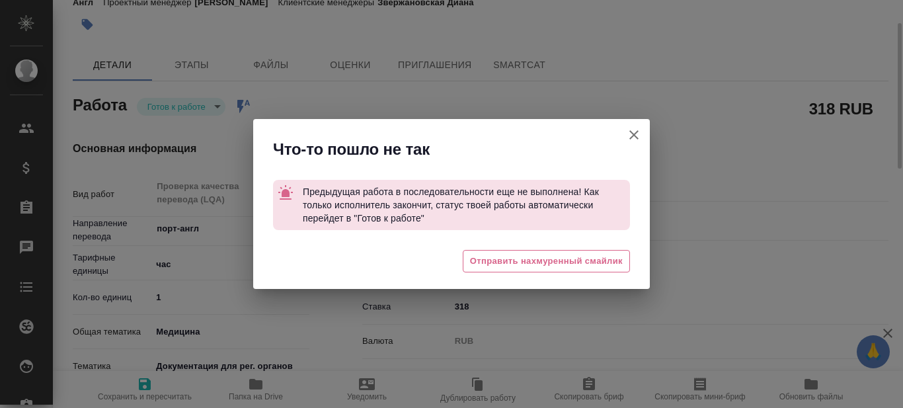
click at [635, 132] on icon "button" at bounding box center [634, 135] width 16 height 16
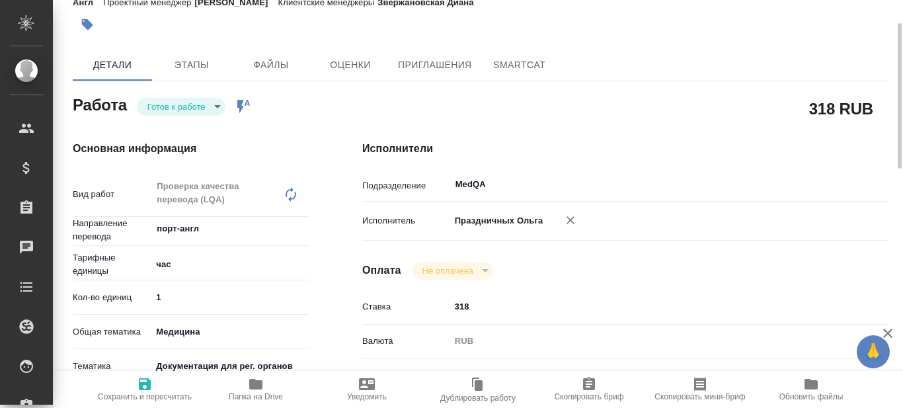
type textarea "x"
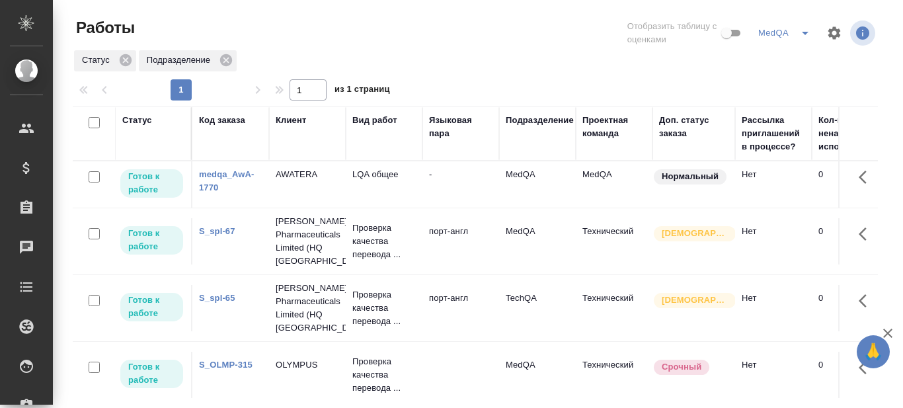
click at [214, 298] on link "S_spl-65" at bounding box center [217, 298] width 36 height 10
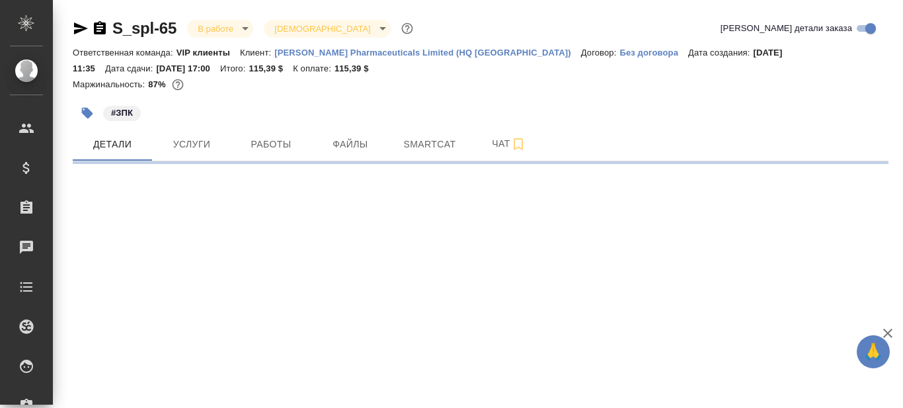
select select "RU"
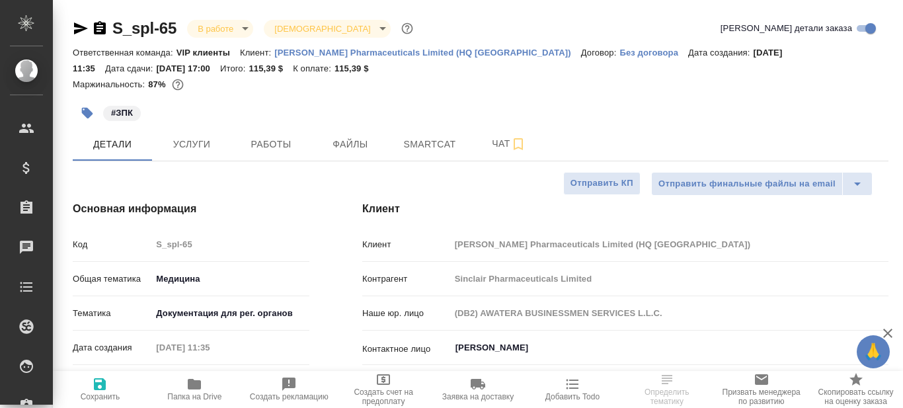
type textarea "x"
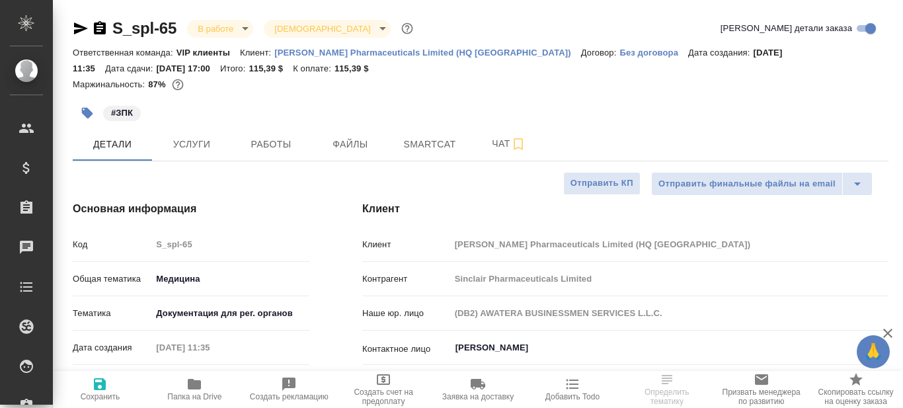
type textarea "x"
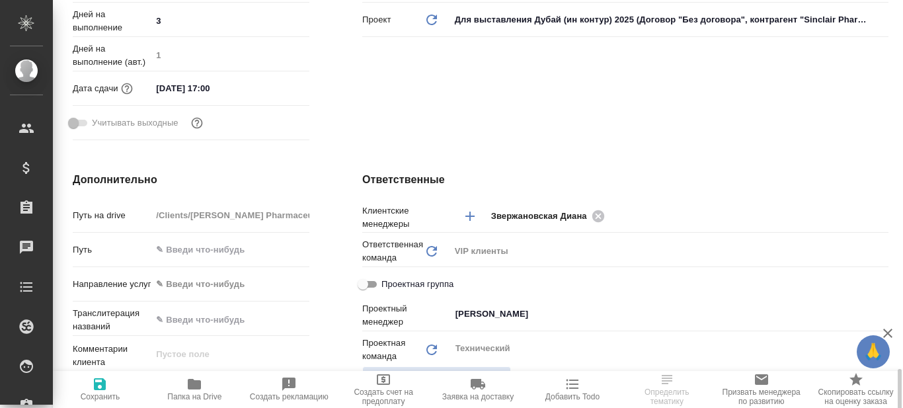
scroll to position [331, 0]
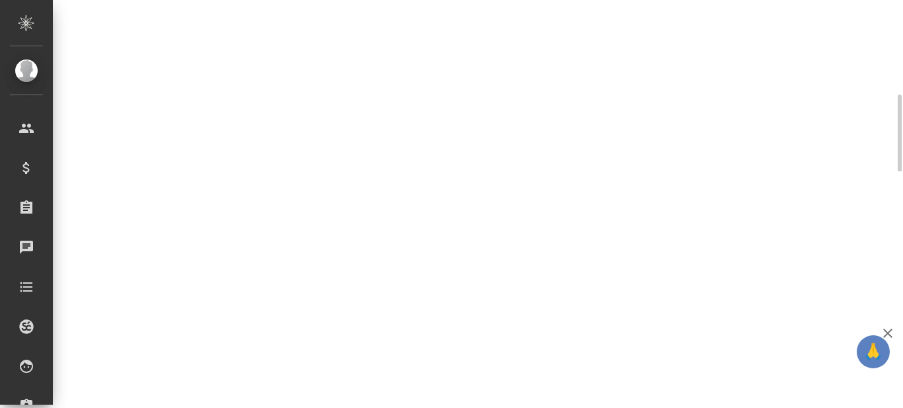
select select "RU"
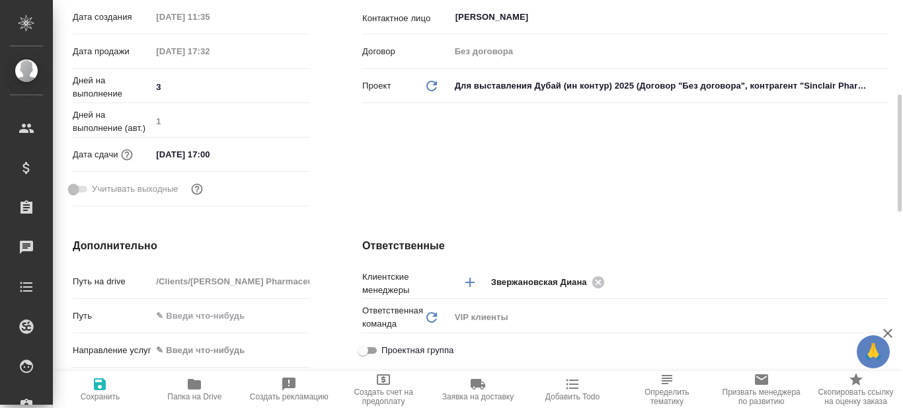
type textarea "x"
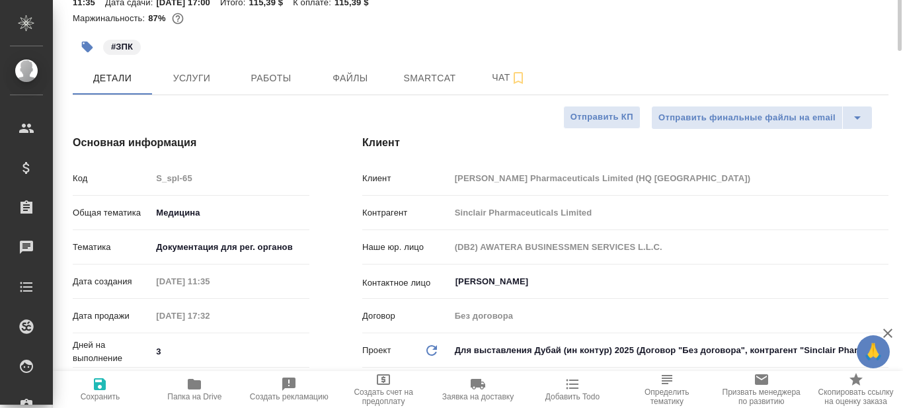
scroll to position [0, 0]
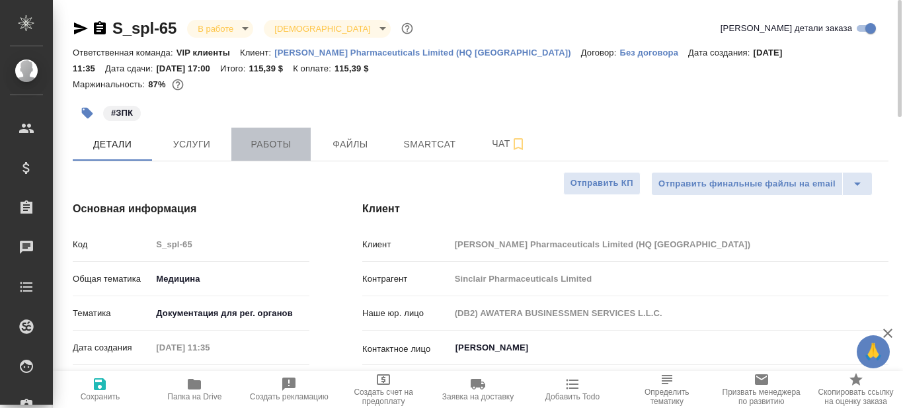
click at [277, 146] on span "Работы" at bounding box center [270, 144] width 63 height 17
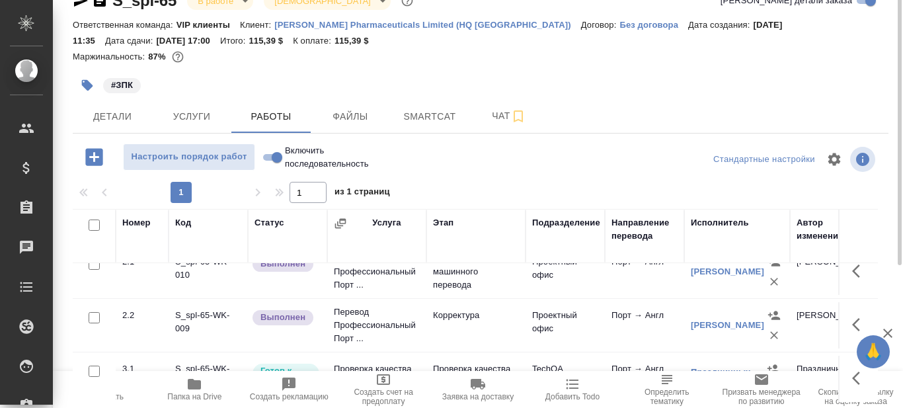
scroll to position [16, 0]
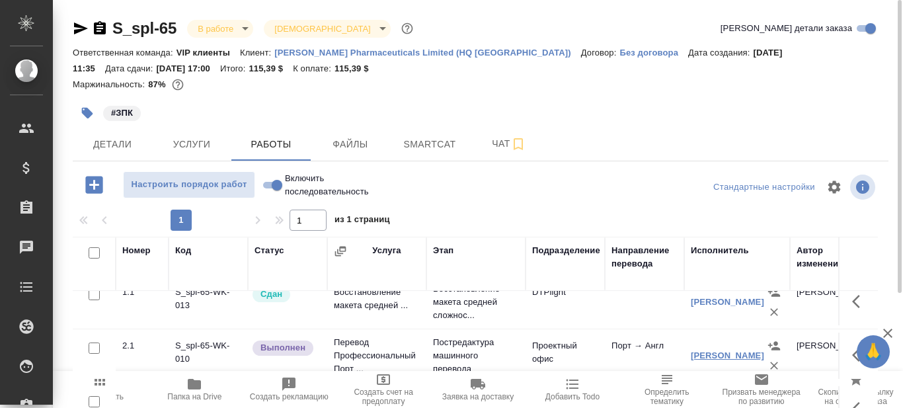
click at [711, 350] on link "[PERSON_NAME]" at bounding box center [727, 355] width 73 height 10
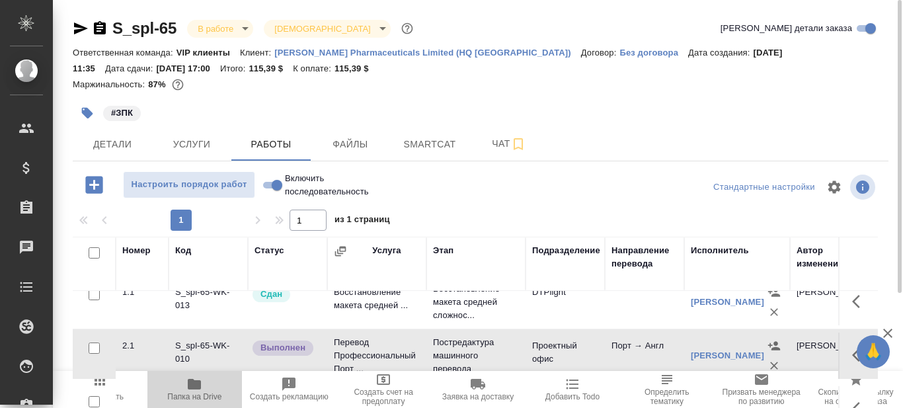
click at [192, 395] on span "Папка на Drive" at bounding box center [194, 396] width 54 height 9
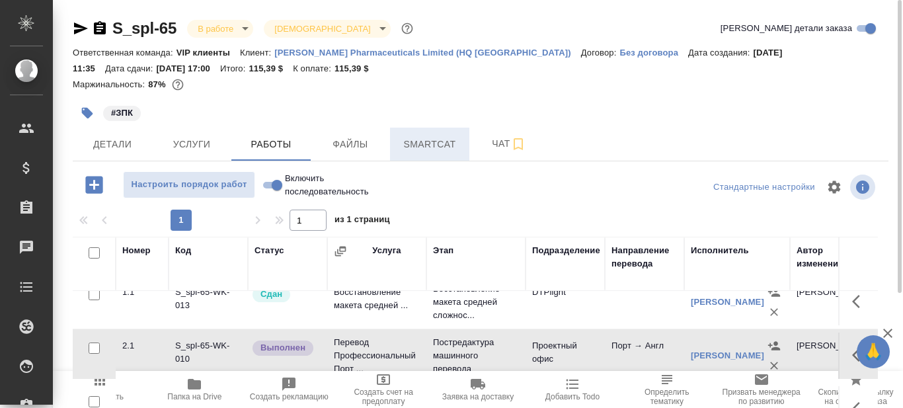
click at [432, 139] on span "Smartcat" at bounding box center [429, 144] width 63 height 17
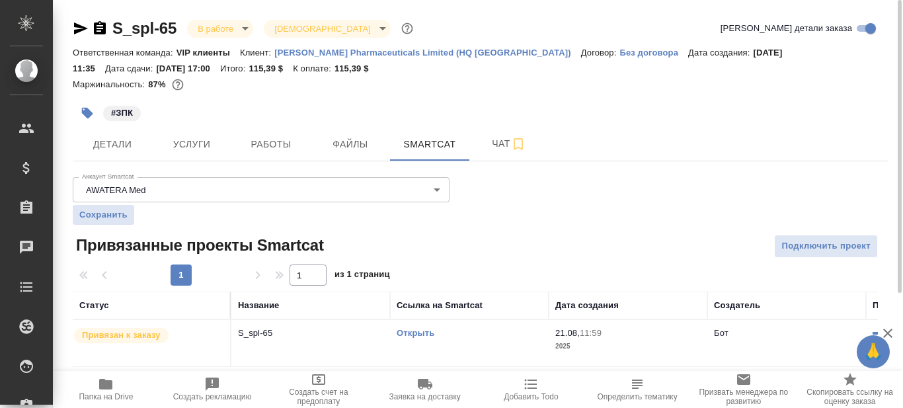
click at [414, 331] on link "Открыть" at bounding box center [416, 333] width 38 height 10
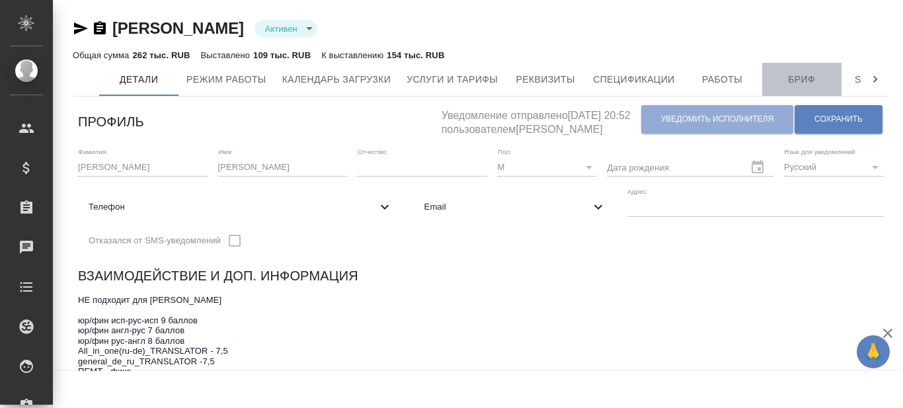
click at [788, 78] on span "Бриф" at bounding box center [801, 79] width 63 height 17
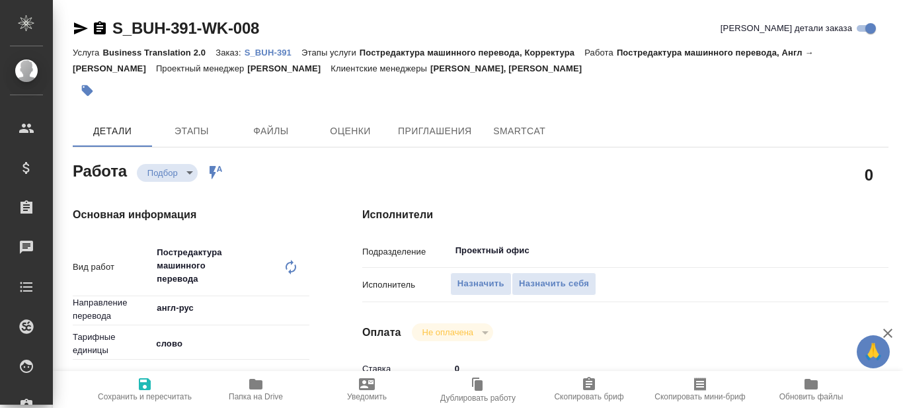
type textarea "x"
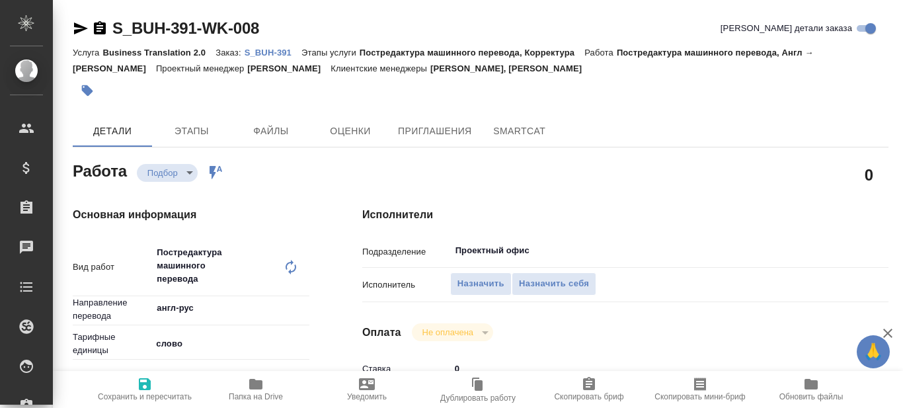
click at [268, 51] on p "S_BUH-391" at bounding box center [273, 53] width 57 height 10
type textarea "x"
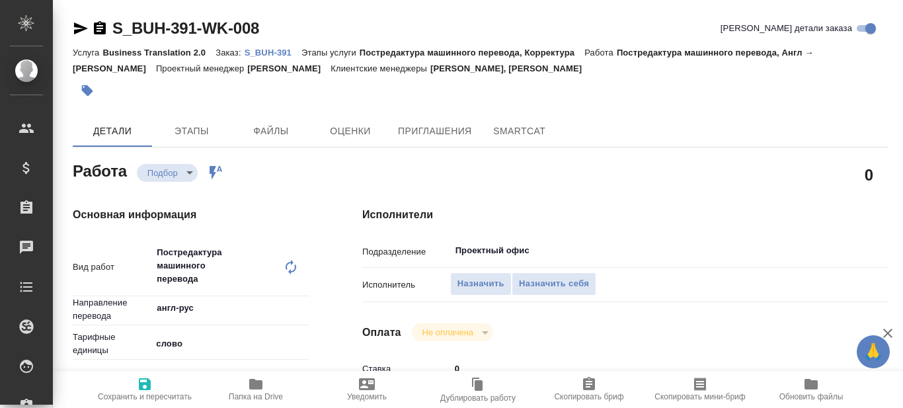
type textarea "x"
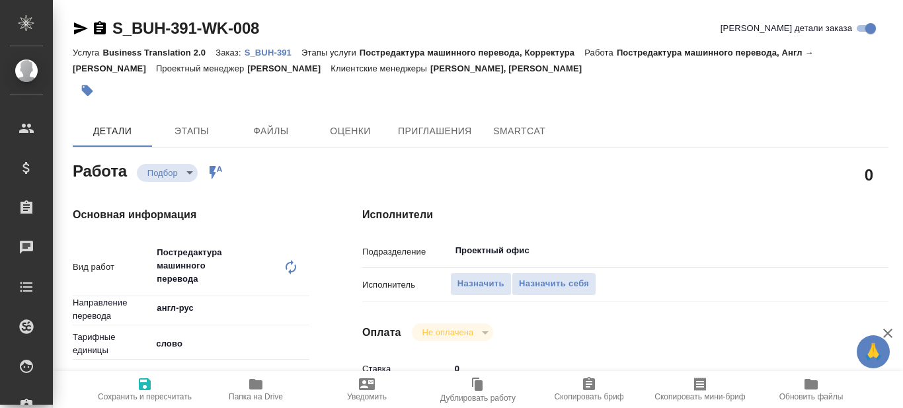
type textarea "x"
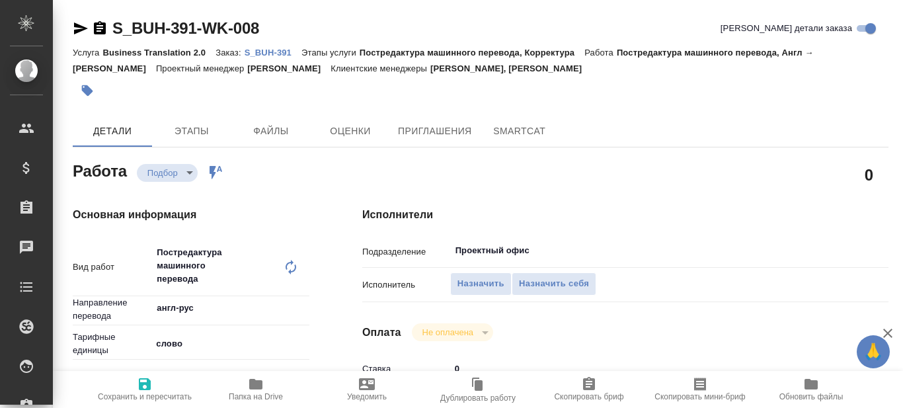
type textarea "x"
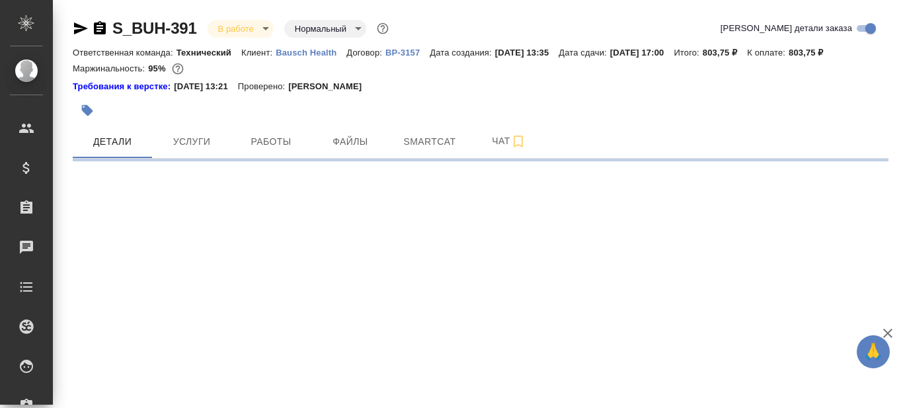
select select "RU"
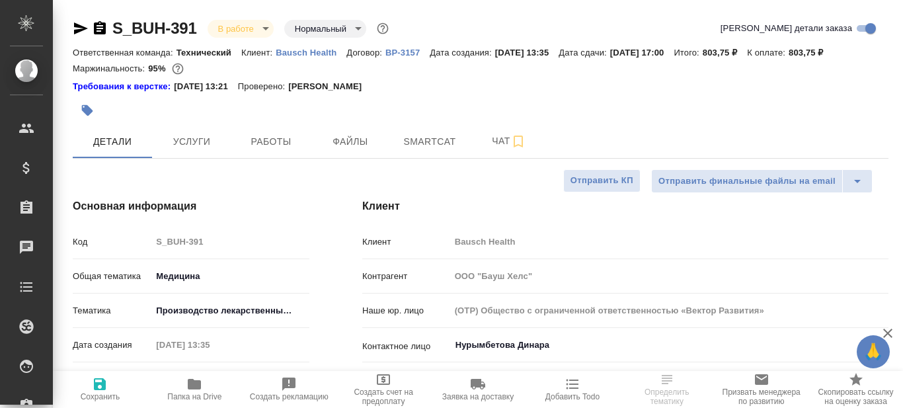
type textarea "x"
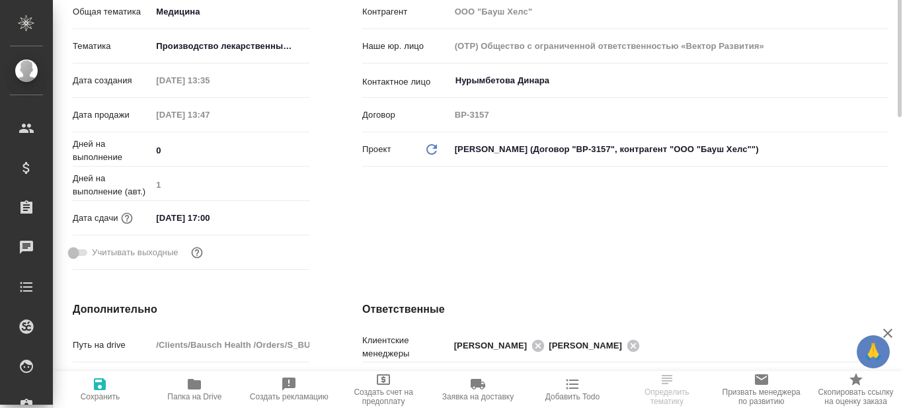
scroll to position [397, 0]
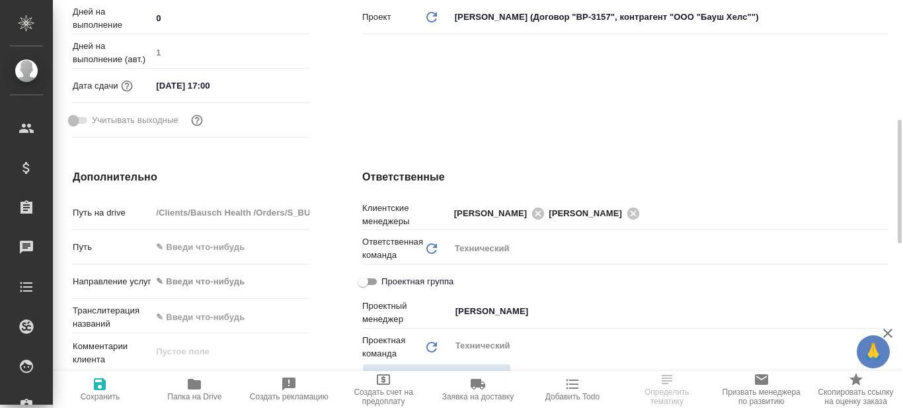
click at [186, 387] on icon "button" at bounding box center [194, 384] width 16 height 16
type textarea "x"
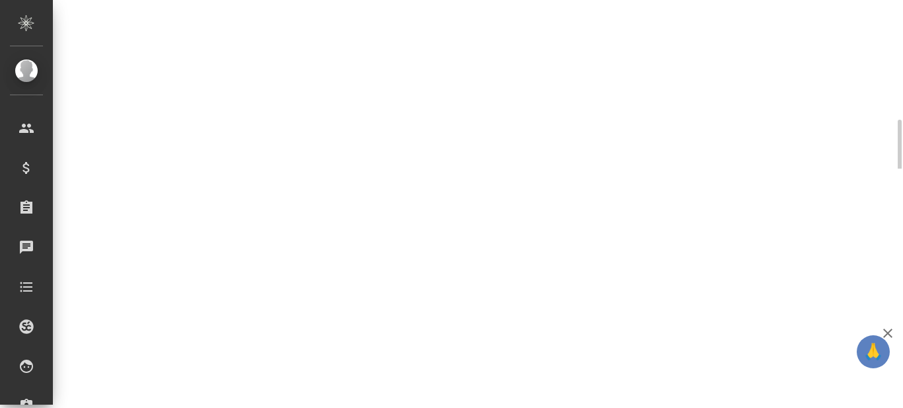
select select "RU"
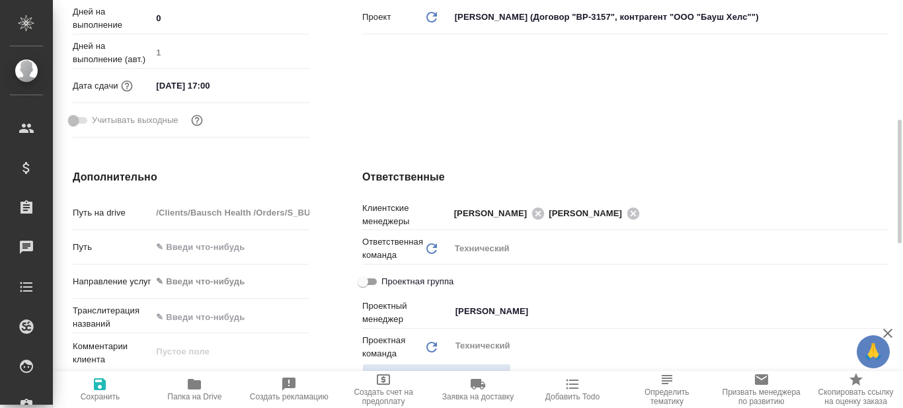
type textarea "x"
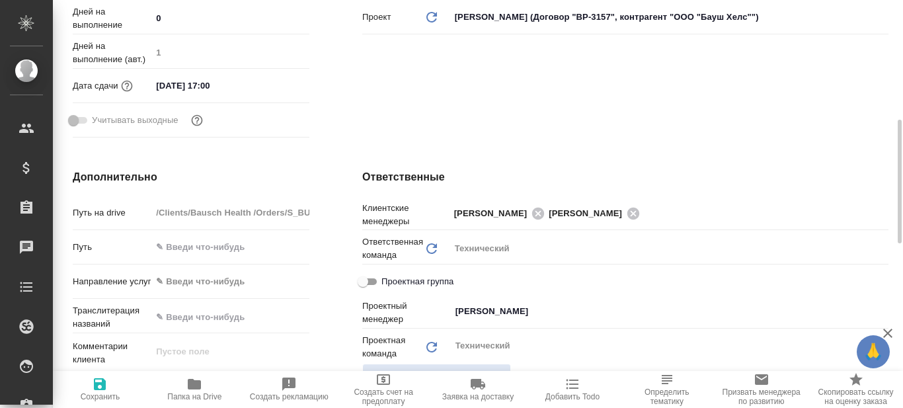
type textarea "x"
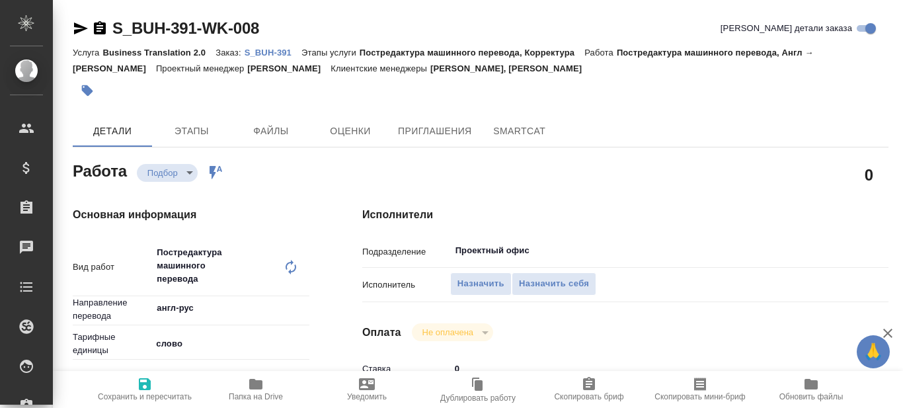
type textarea "x"
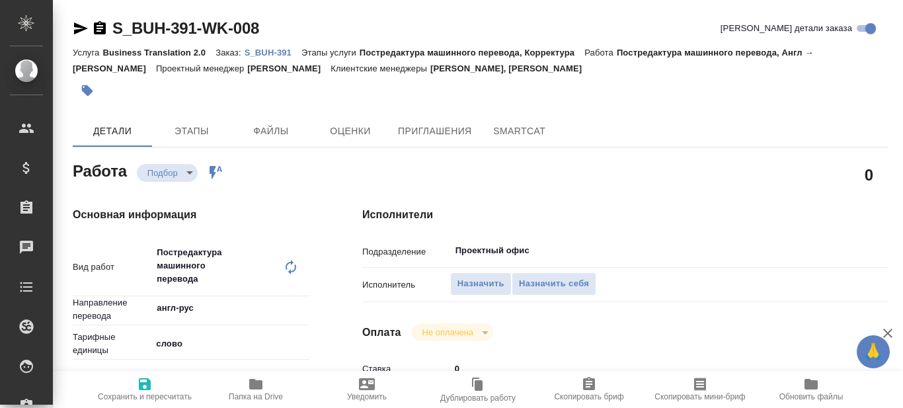
type textarea "x"
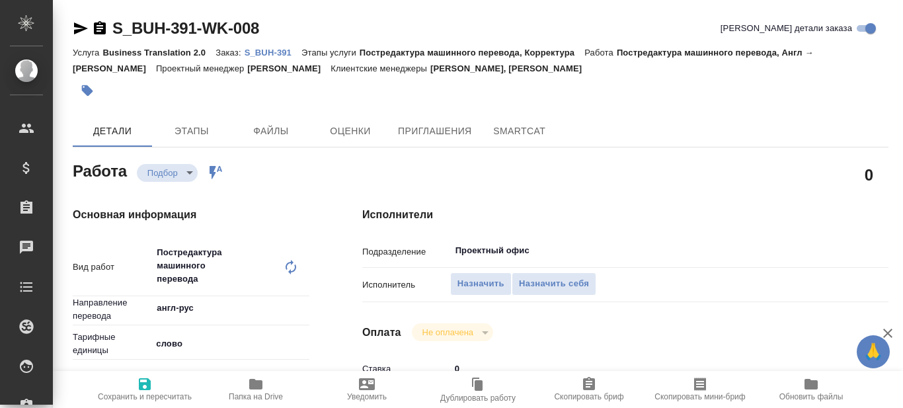
type textarea "x"
